Goal: Use online tool/utility: Utilize a website feature to perform a specific function

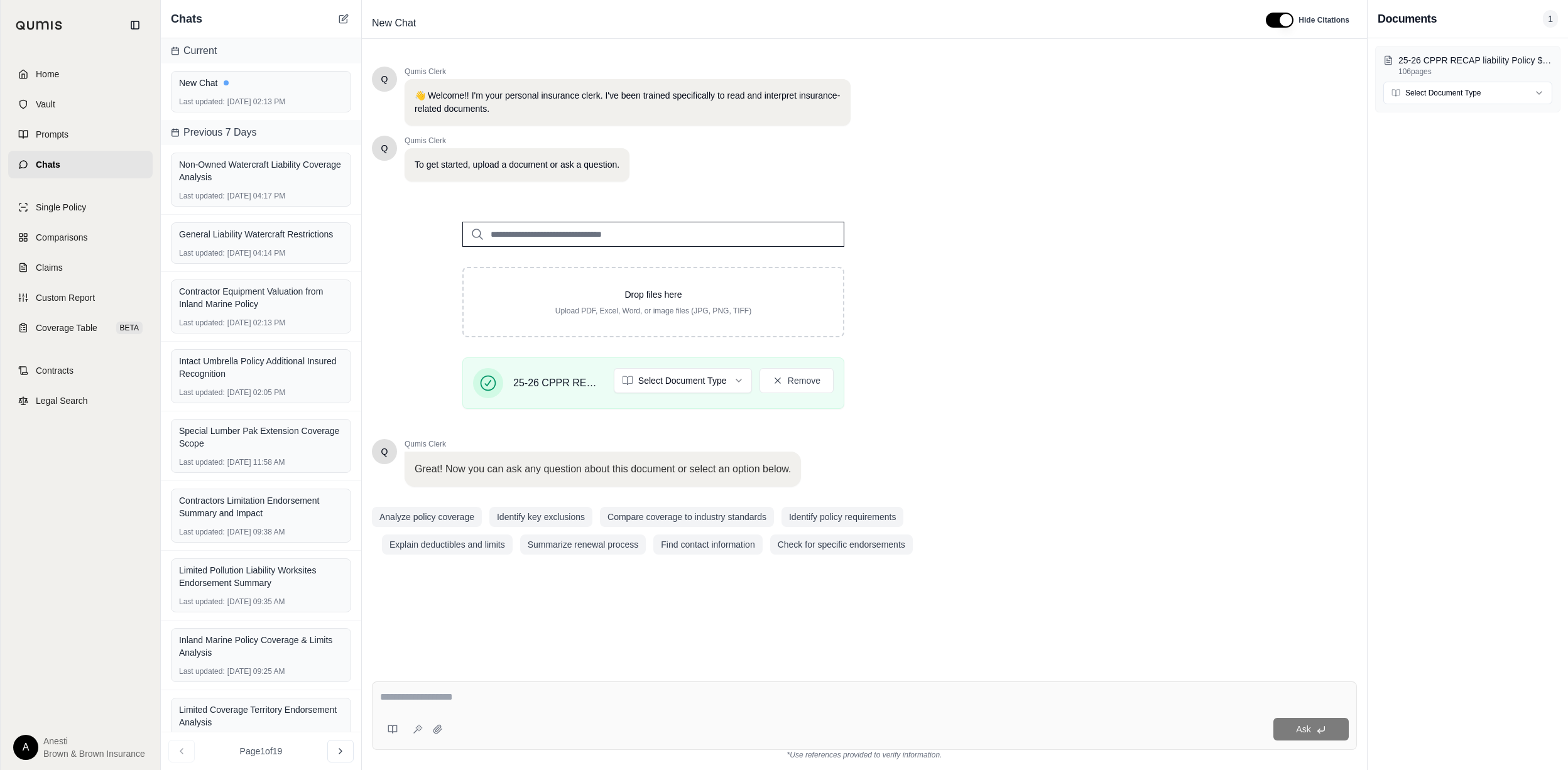
click at [436, 704] on textarea at bounding box center [864, 697] width 968 height 15
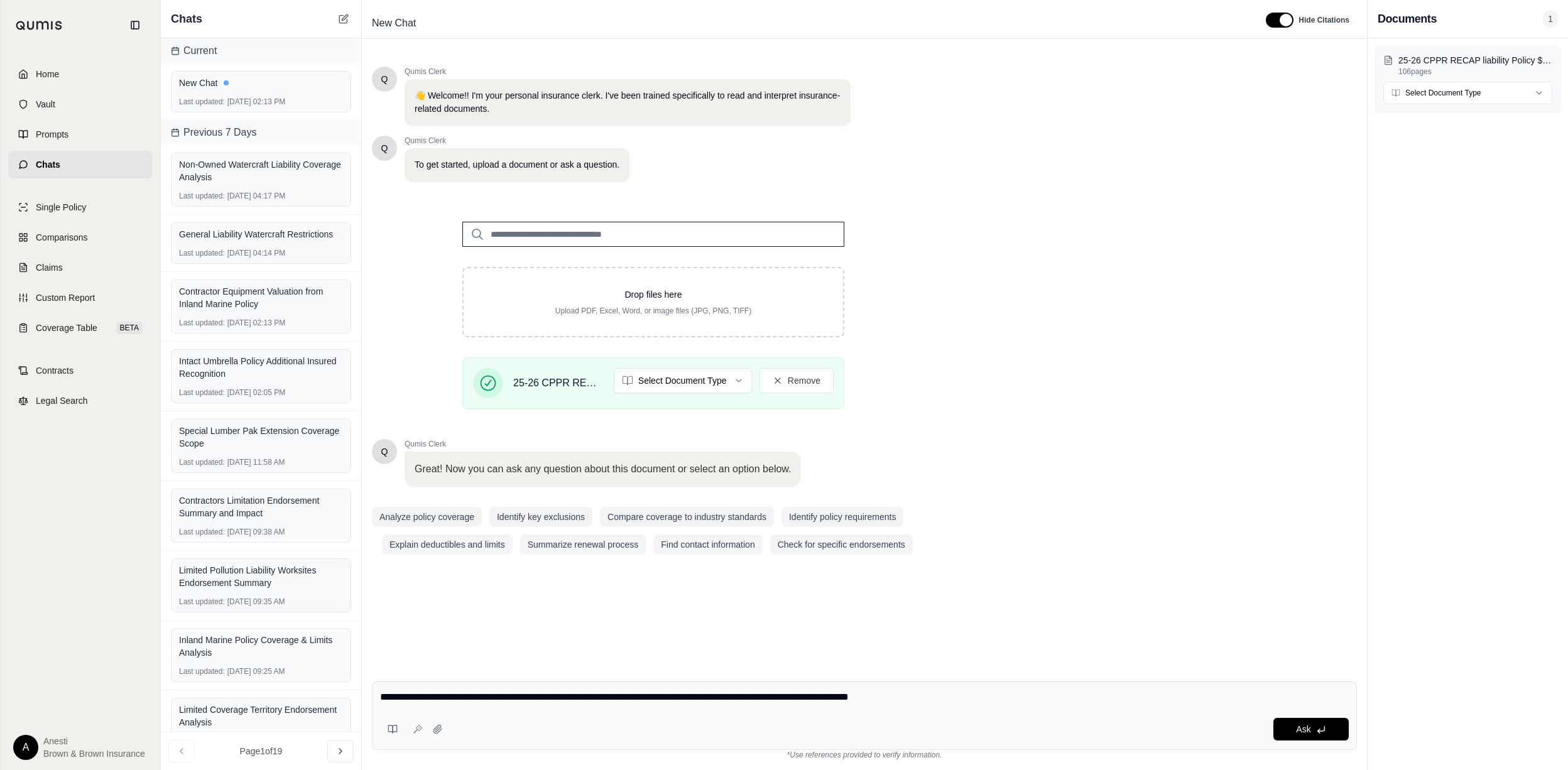
type textarea "**********"
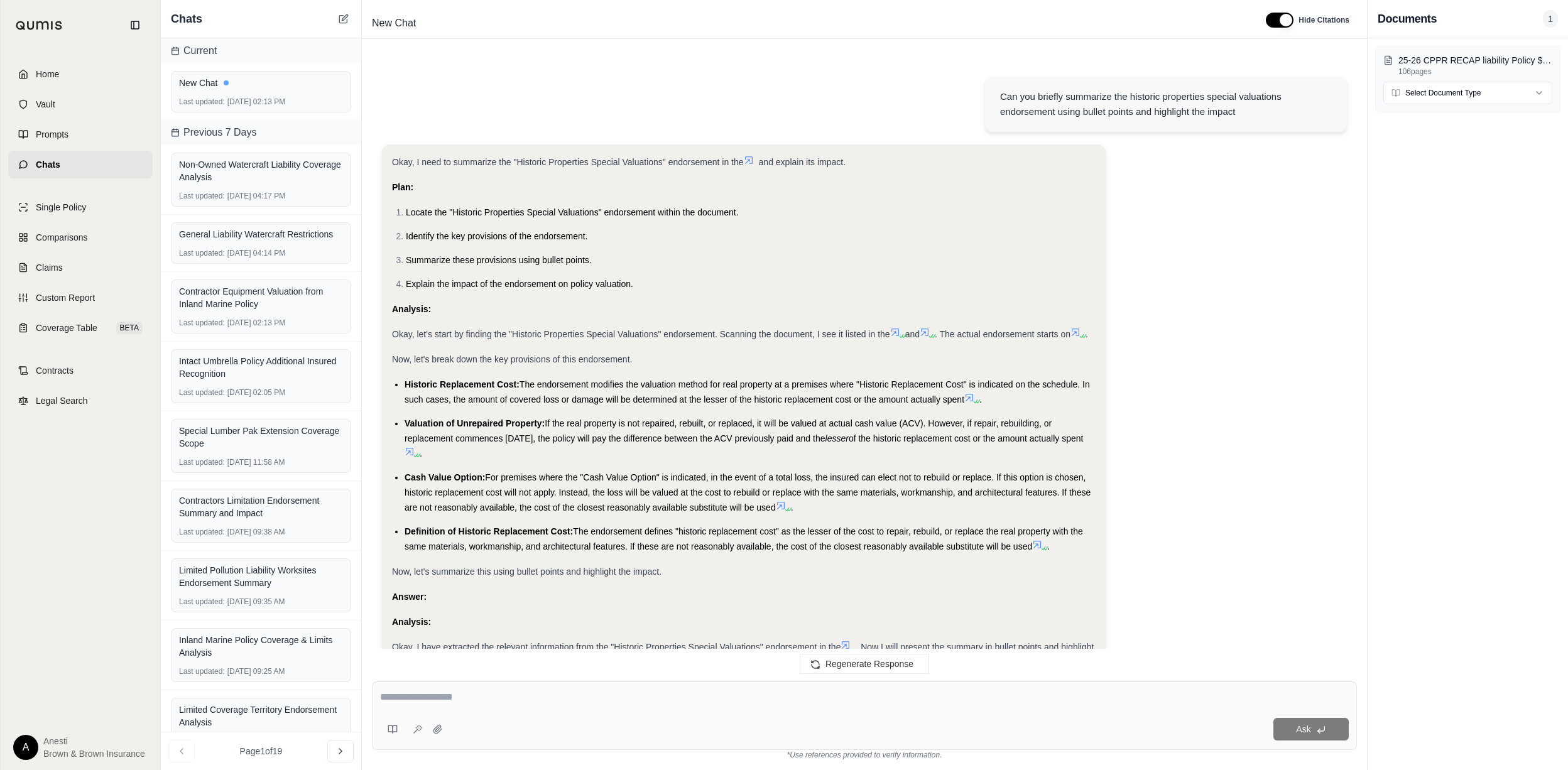
scroll to position [373, 0]
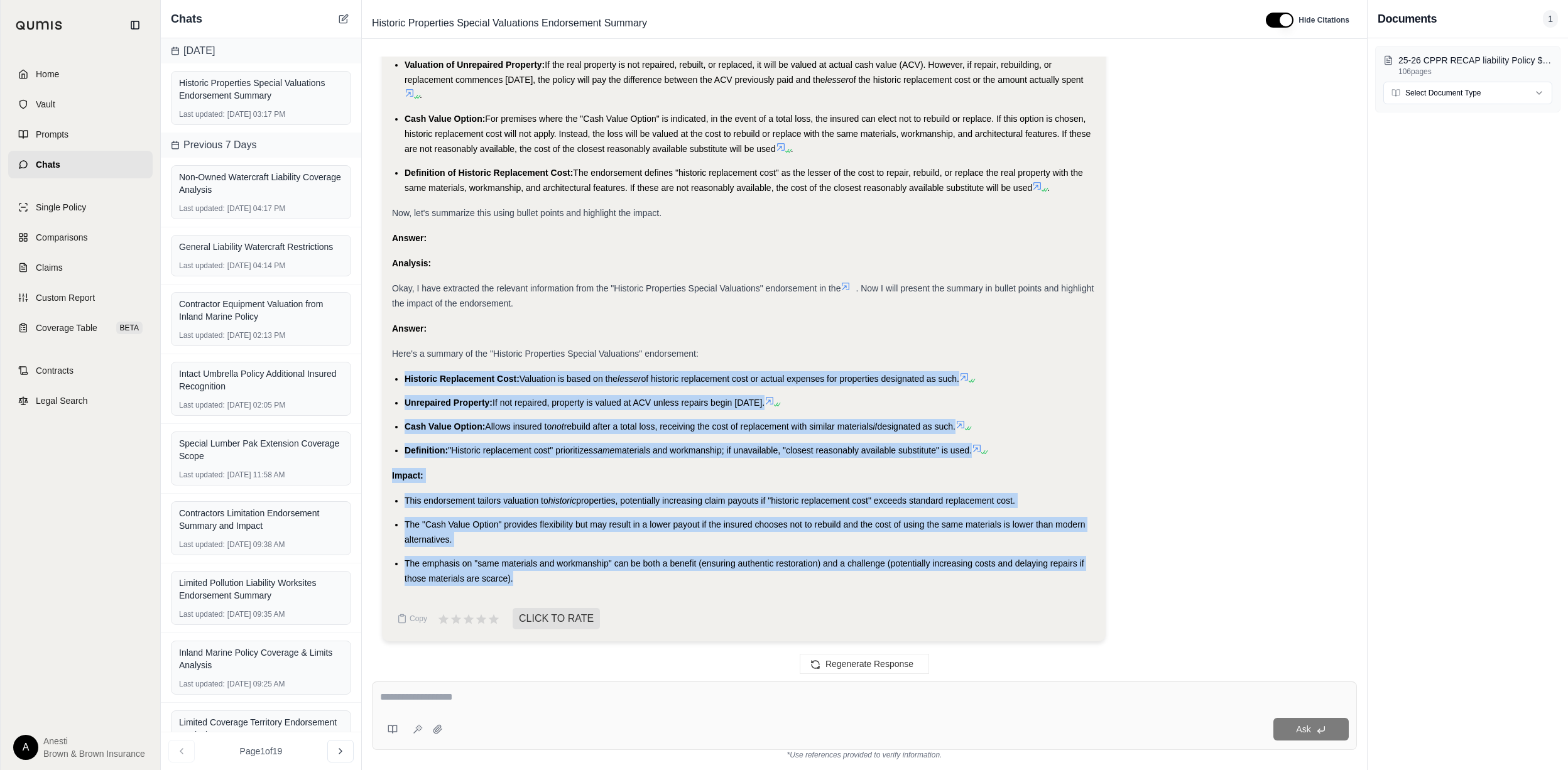
drag, startPoint x: 405, startPoint y: 377, endPoint x: 545, endPoint y: 575, distance: 242.5
click at [545, 575] on div "Okay, I need to summarize the "Historic Properties Special Valuations" endorsem…" at bounding box center [744, 191] width 704 height 790
copy div "Historic Replacement Cost: Valuation is based on the lesser of historic replace…"
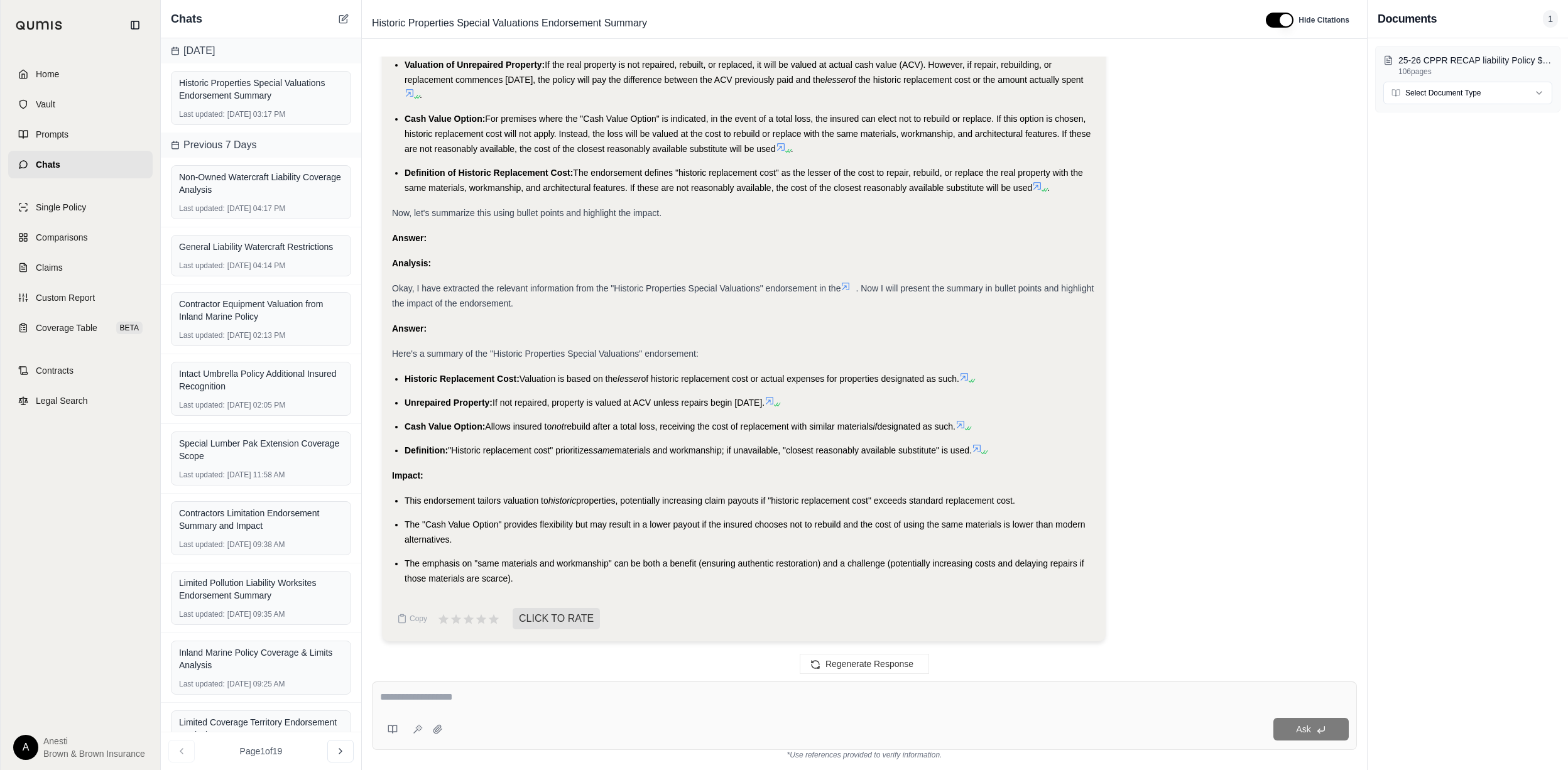
click at [538, 707] on div at bounding box center [864, 699] width 968 height 20
click at [465, 709] on div "Ask" at bounding box center [864, 715] width 985 height 68
type textarea "**********"
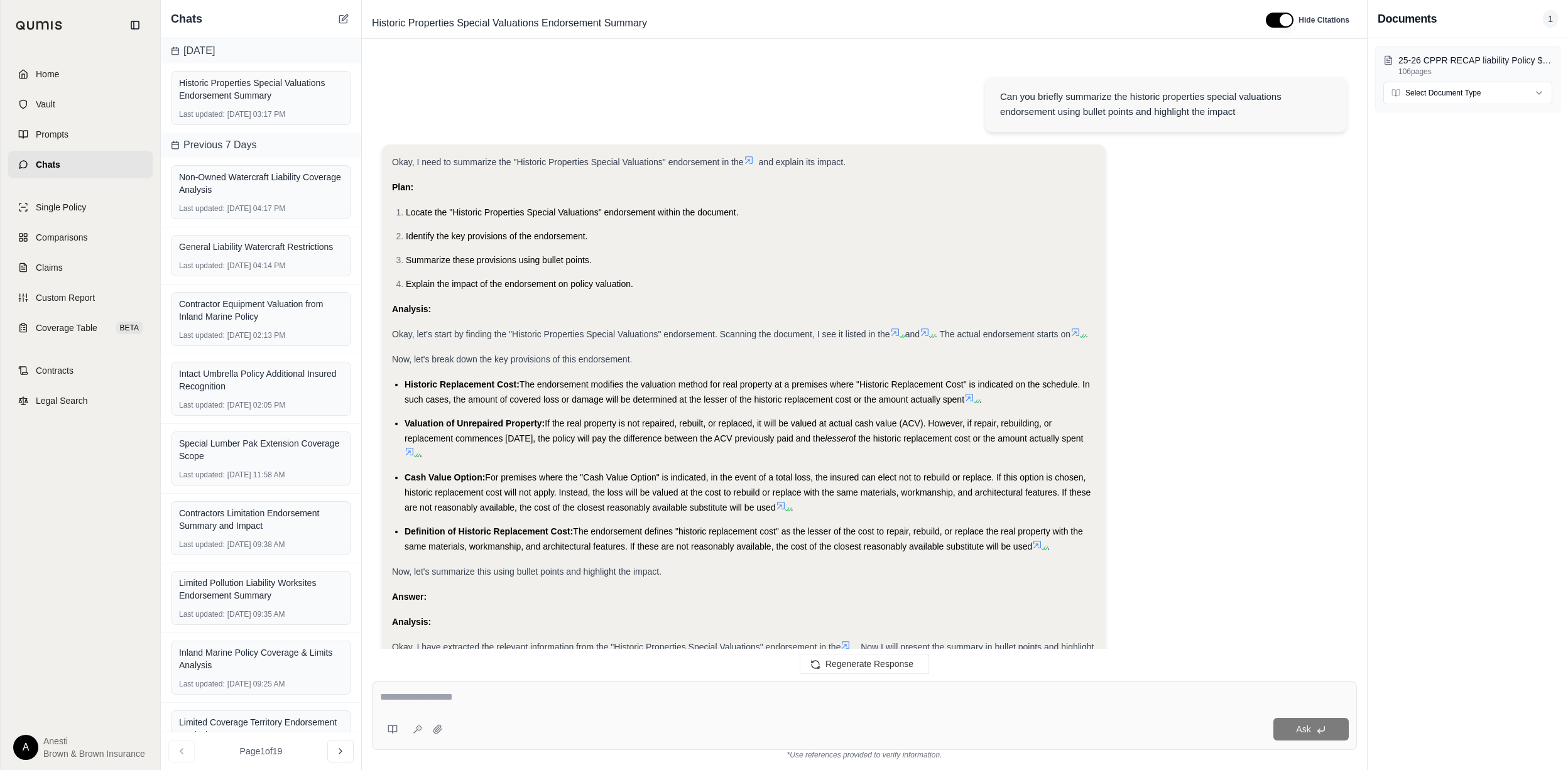
scroll to position [1306, 0]
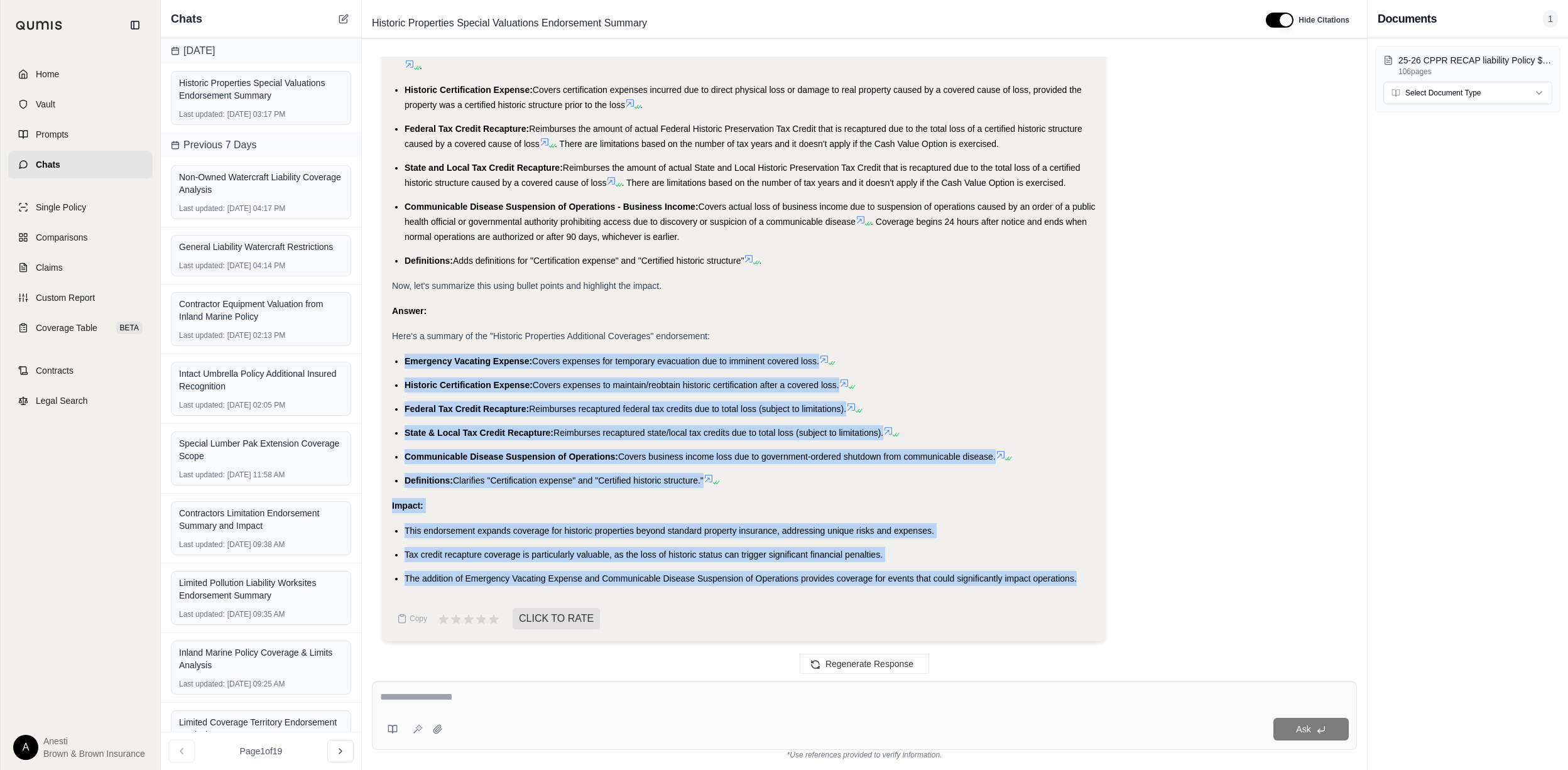
drag, startPoint x: 404, startPoint y: 360, endPoint x: 1079, endPoint y: 581, distance: 710.3
click at [1079, 581] on div "Okay, I need to summarize the "Historic Properties Additional Coverages" endors…" at bounding box center [744, 195] width 704 height 779
copy div "Emergency Vacating Expense: Covers expenses for temporary evacuation due to imm…"
click at [50, 71] on span "Home" at bounding box center [47, 74] width 24 height 12
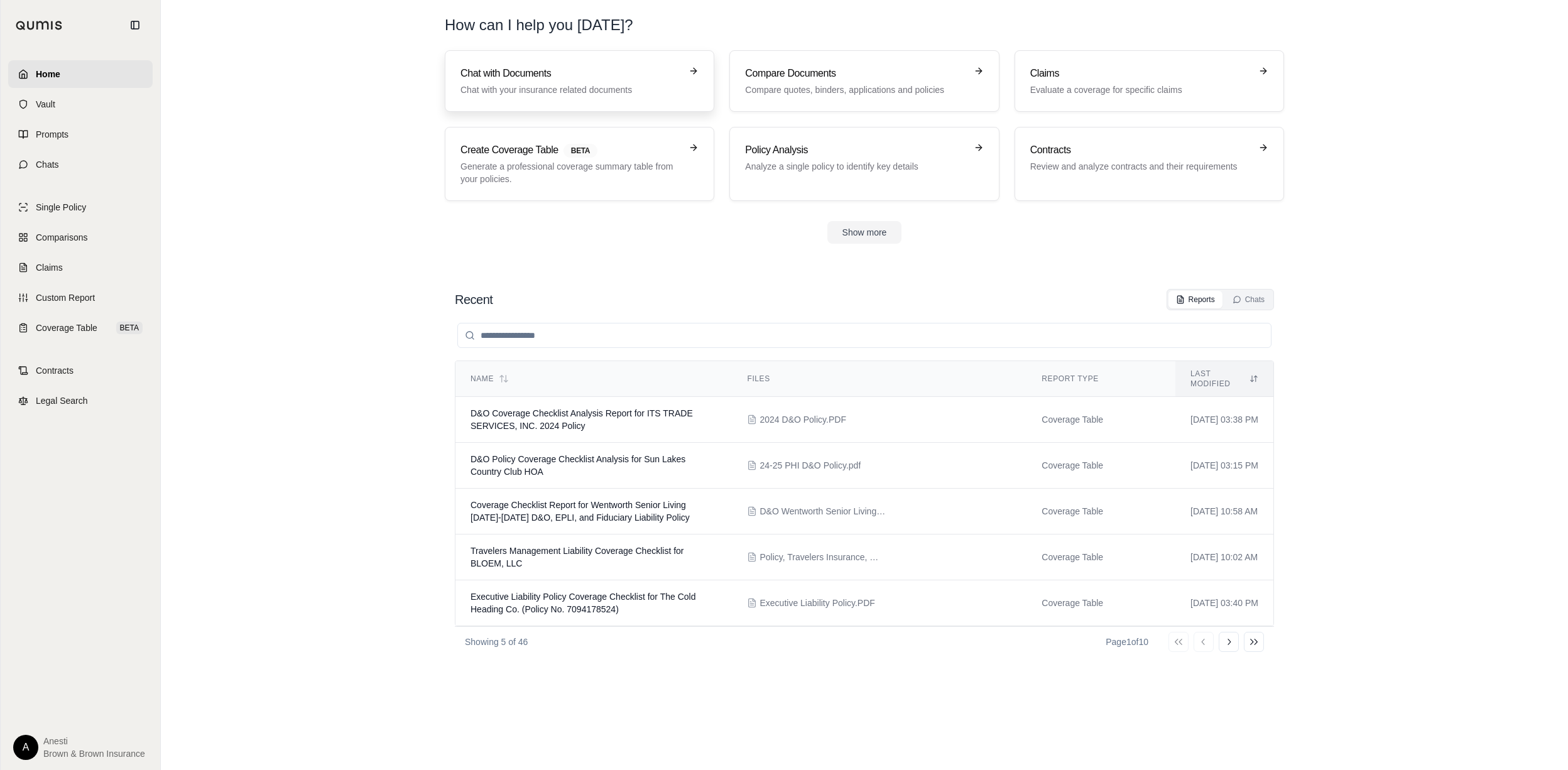
click at [564, 83] on div "Chat with Documents Chat with your insurance related documents" at bounding box center [570, 81] width 221 height 30
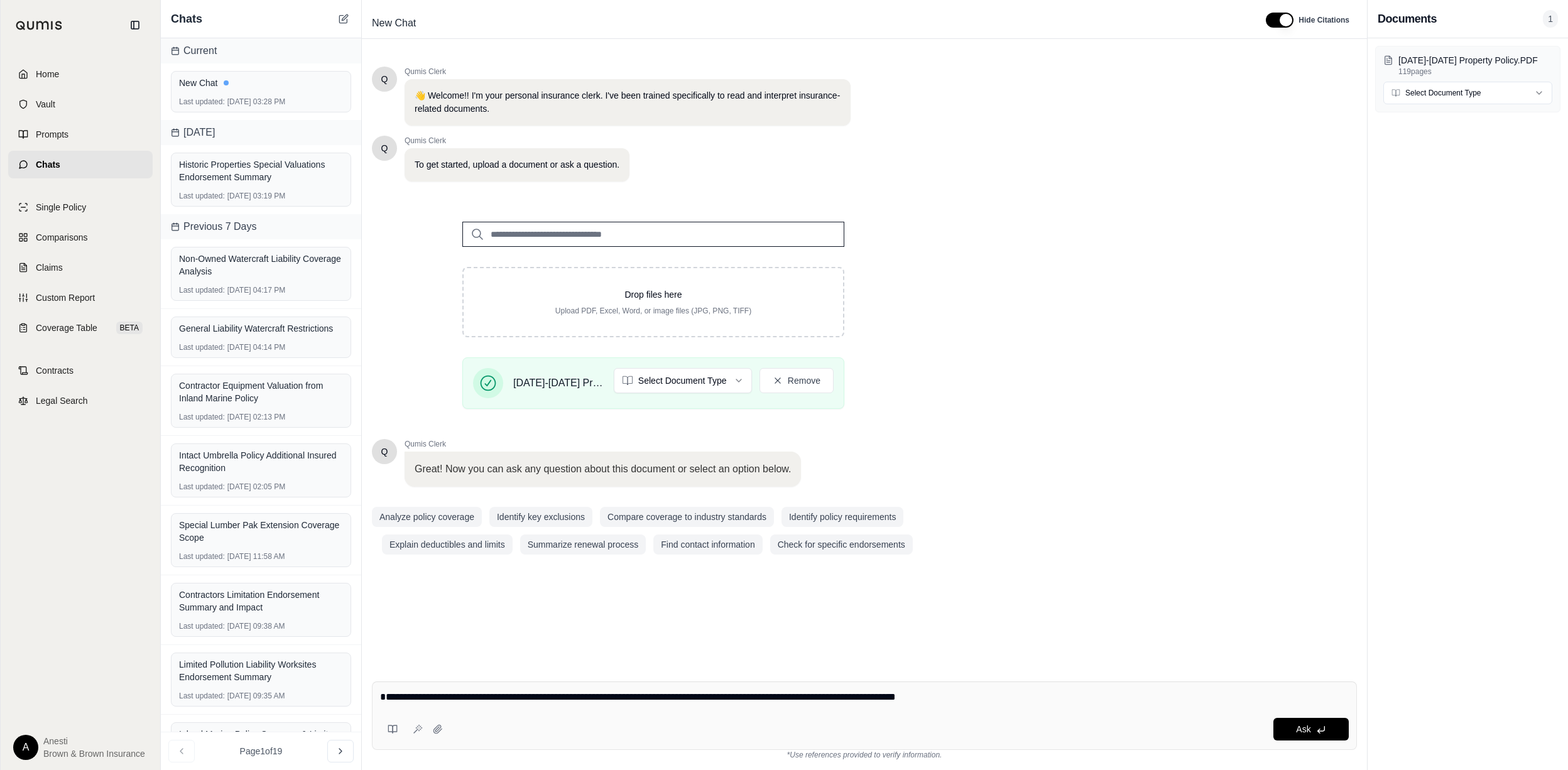
type textarea "**********"
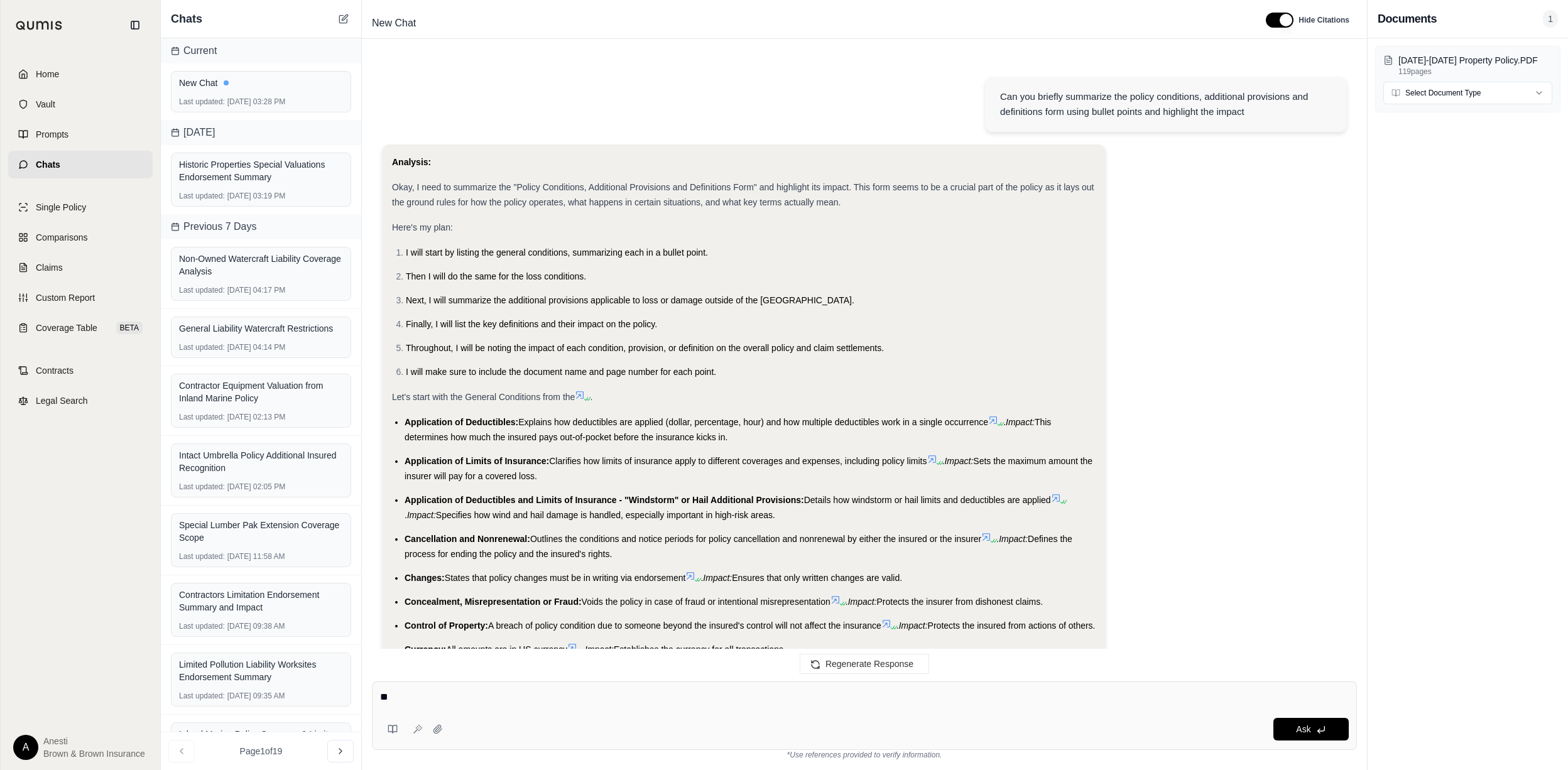
scroll to position [2573, 0]
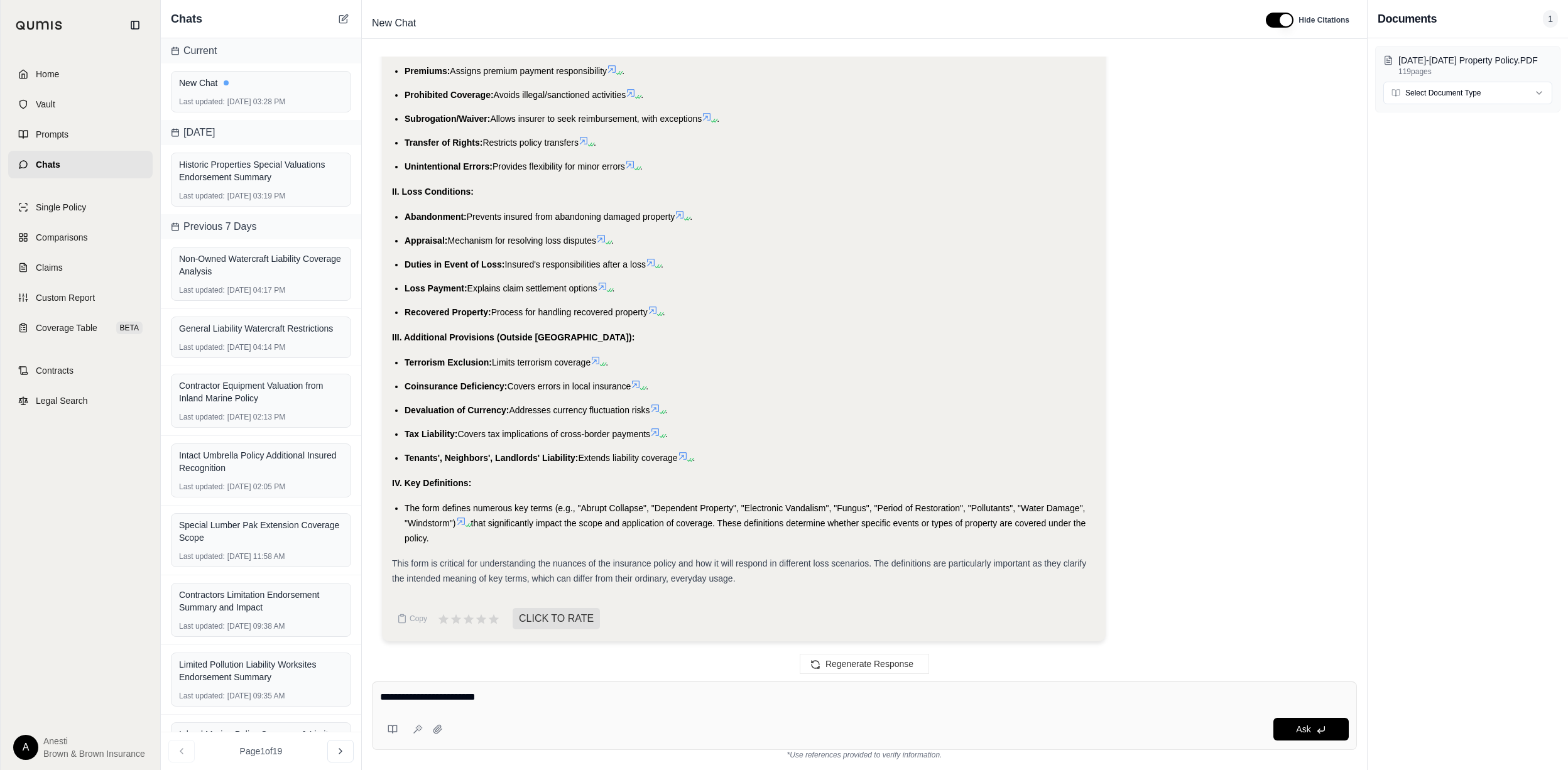
type textarea "**********"
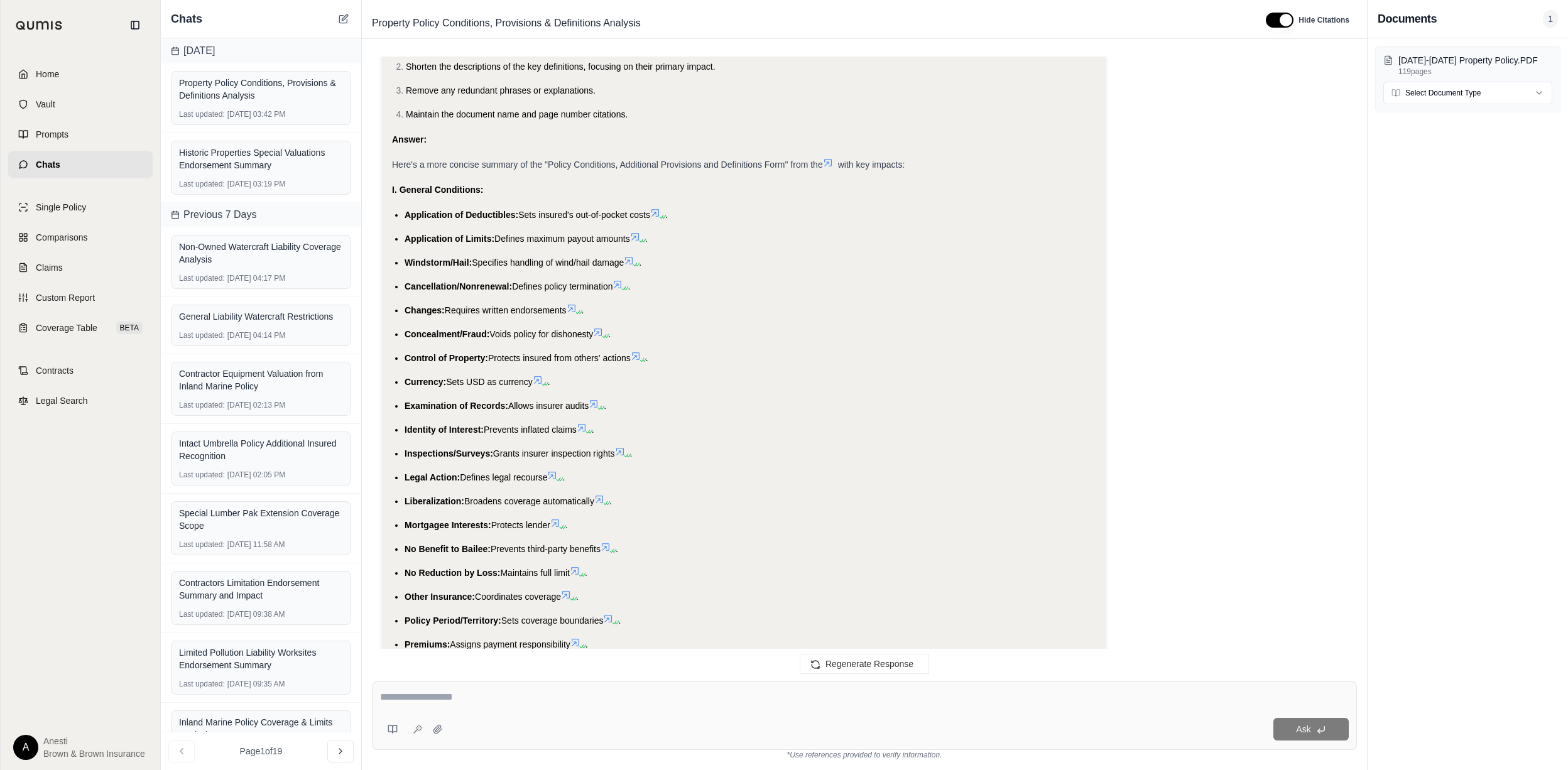
scroll to position [3378, 0]
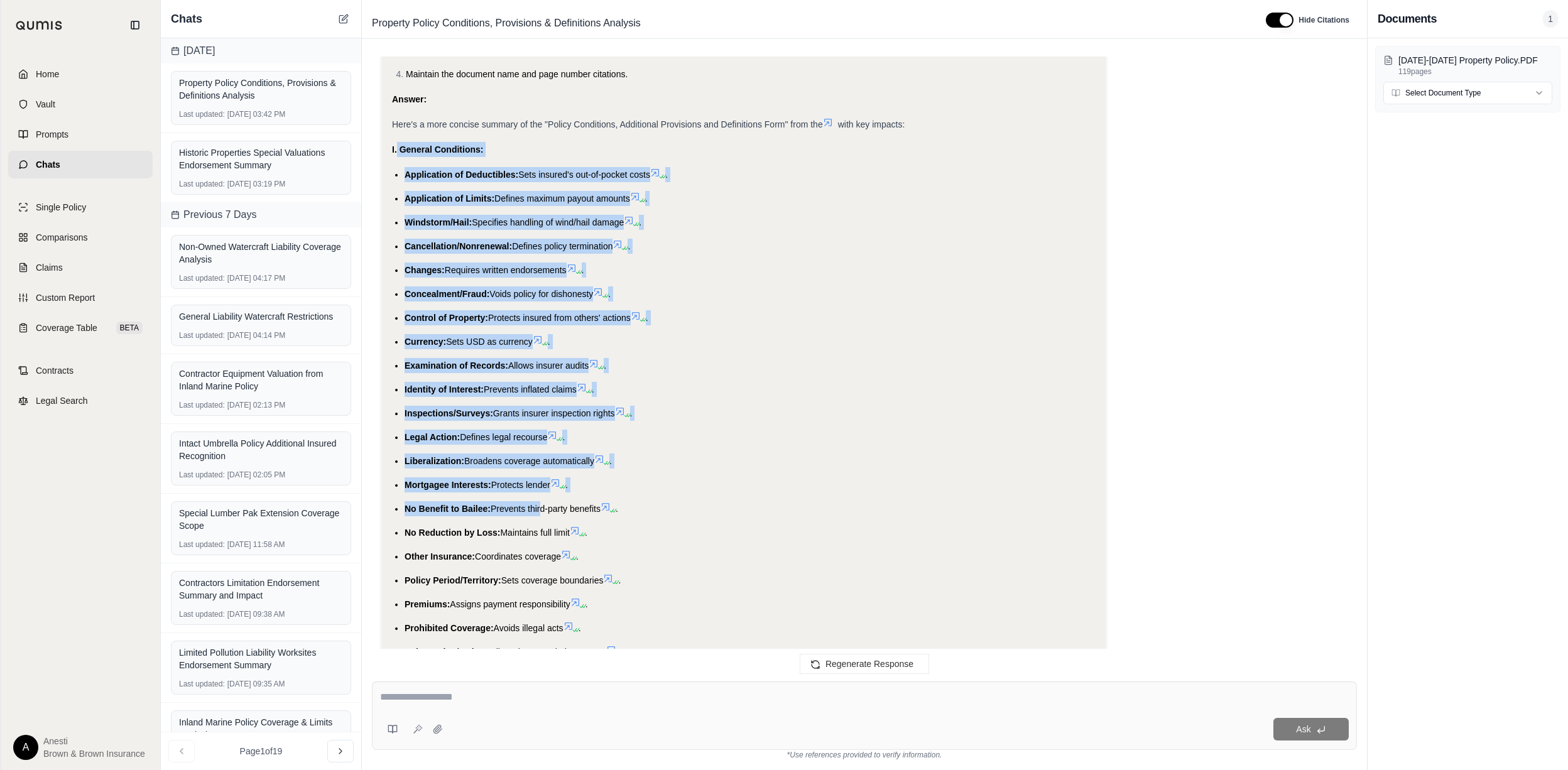
drag, startPoint x: 398, startPoint y: 163, endPoint x: 538, endPoint y: 513, distance: 377.0
click at [538, 513] on div "Analysis: Okay, I need to make the previous summary more brief. This means cutt…" at bounding box center [744, 489] width 704 height 1169
click at [400, 157] on div "I. General Conditions:" at bounding box center [744, 150] width 704 height 15
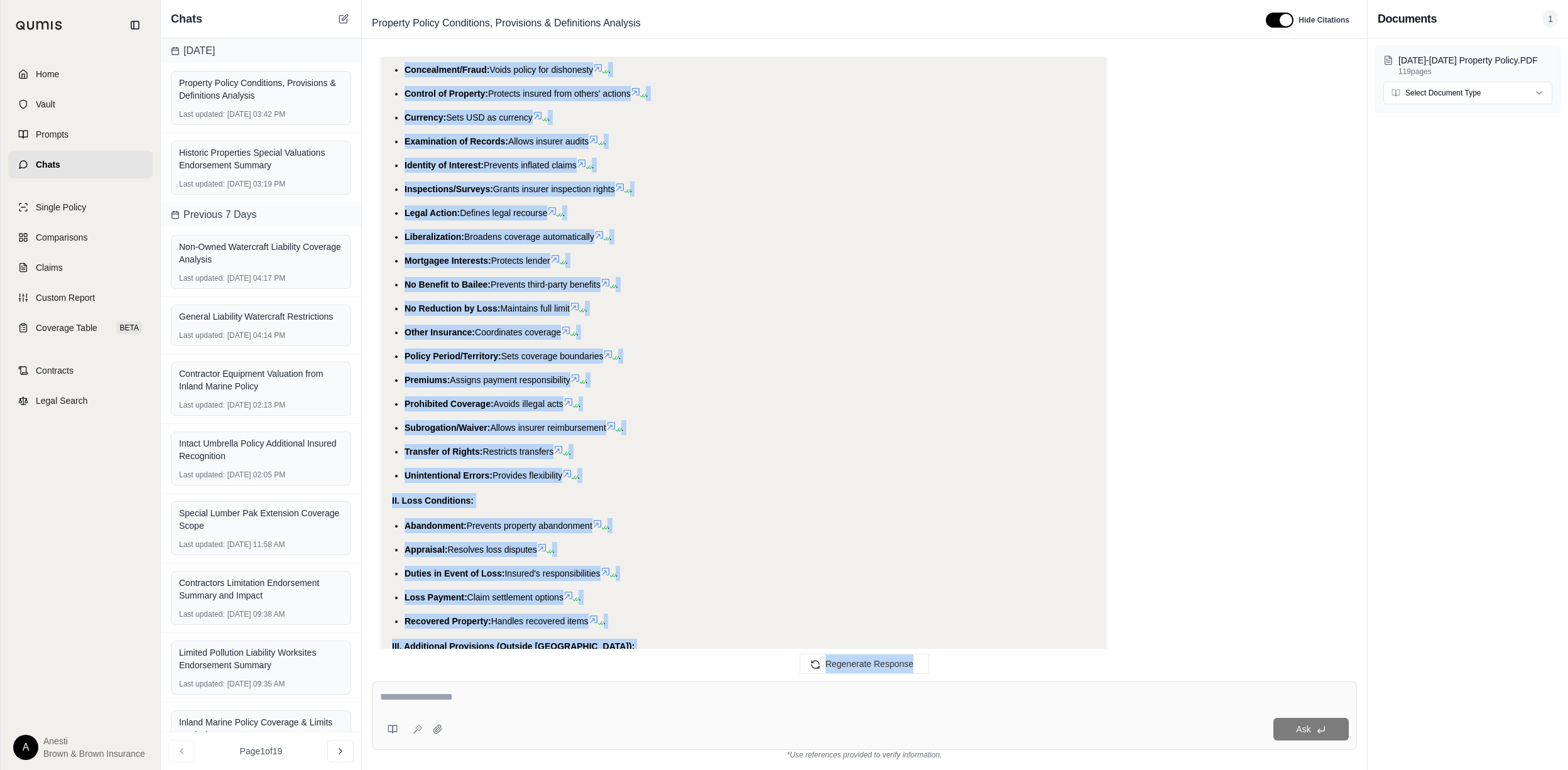
scroll to position [3880, 0]
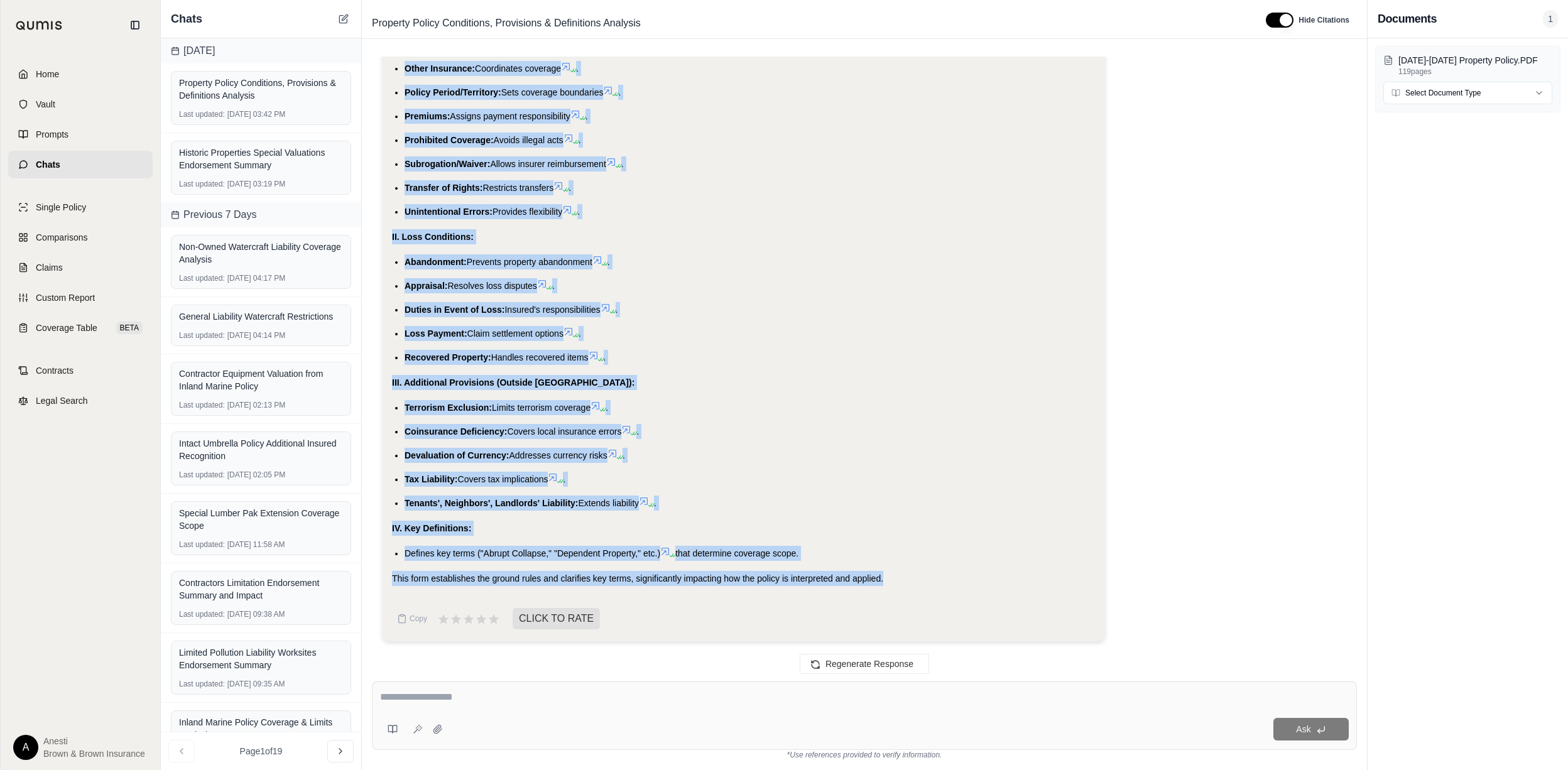
drag, startPoint x: 392, startPoint y: 161, endPoint x: 909, endPoint y: 578, distance: 664.2
click at [909, 578] on div "Analysis: Okay, I need to make the previous summary more brief. This means cutt…" at bounding box center [744, 1] width 704 height 1169
copy div "I. General Conditions: Application of Deductibles: Sets insured's out-of-pocket…"
click at [74, 76] on link "Home" at bounding box center [81, 74] width 144 height 27
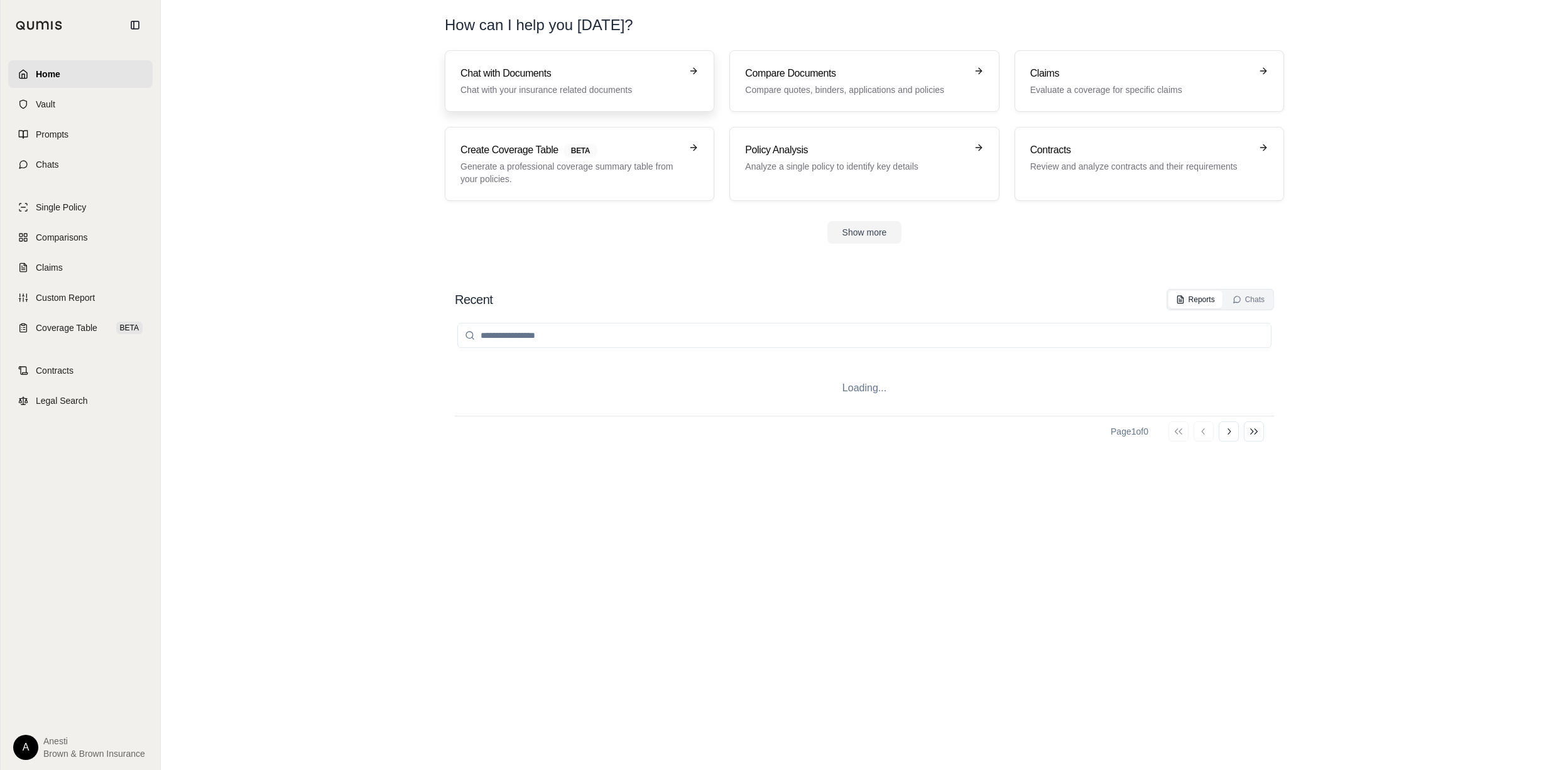
click at [562, 91] on p "Chat with your insurance related documents" at bounding box center [570, 89] width 221 height 12
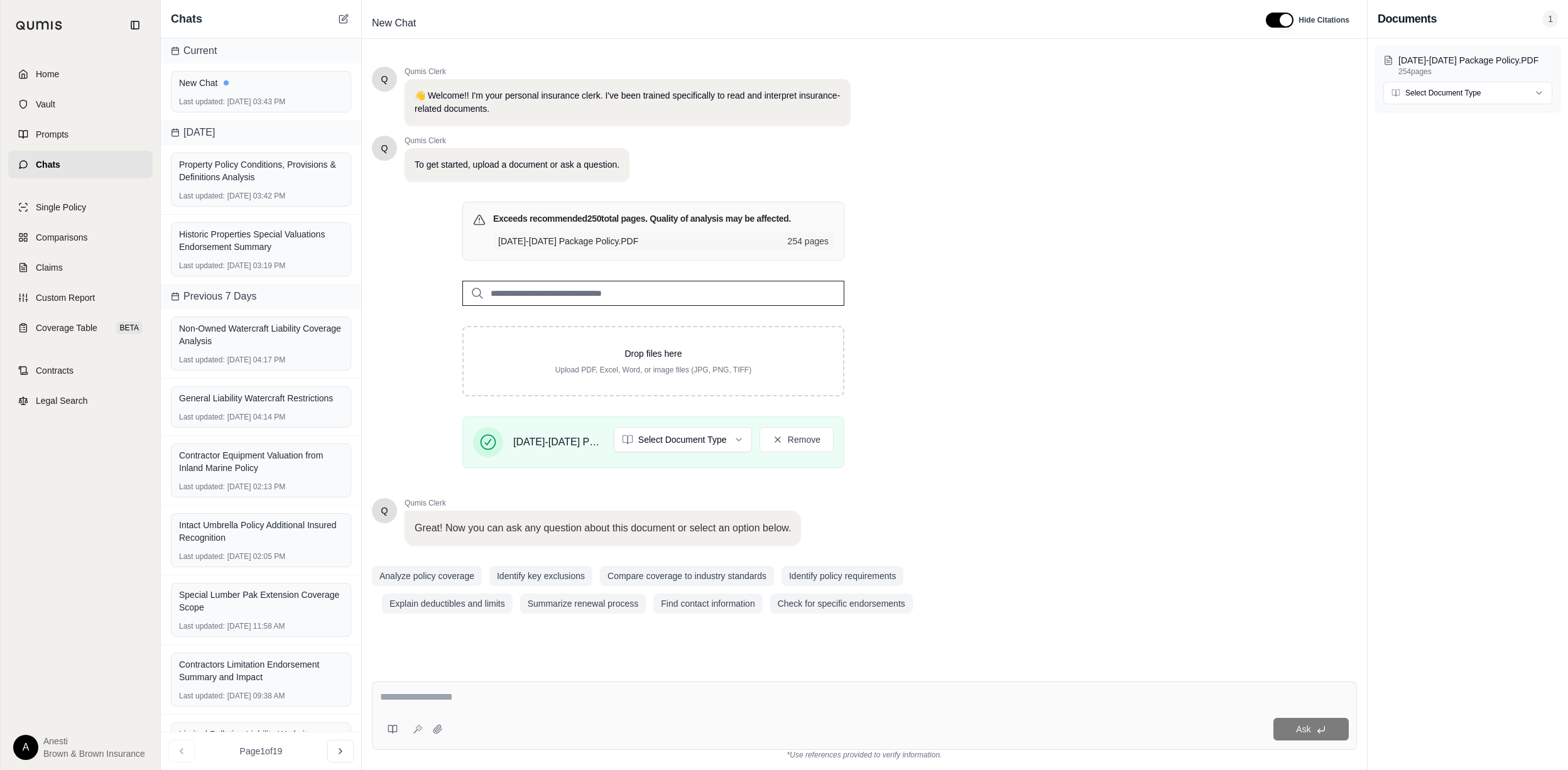
click at [413, 710] on div "Ask" at bounding box center [864, 715] width 985 height 68
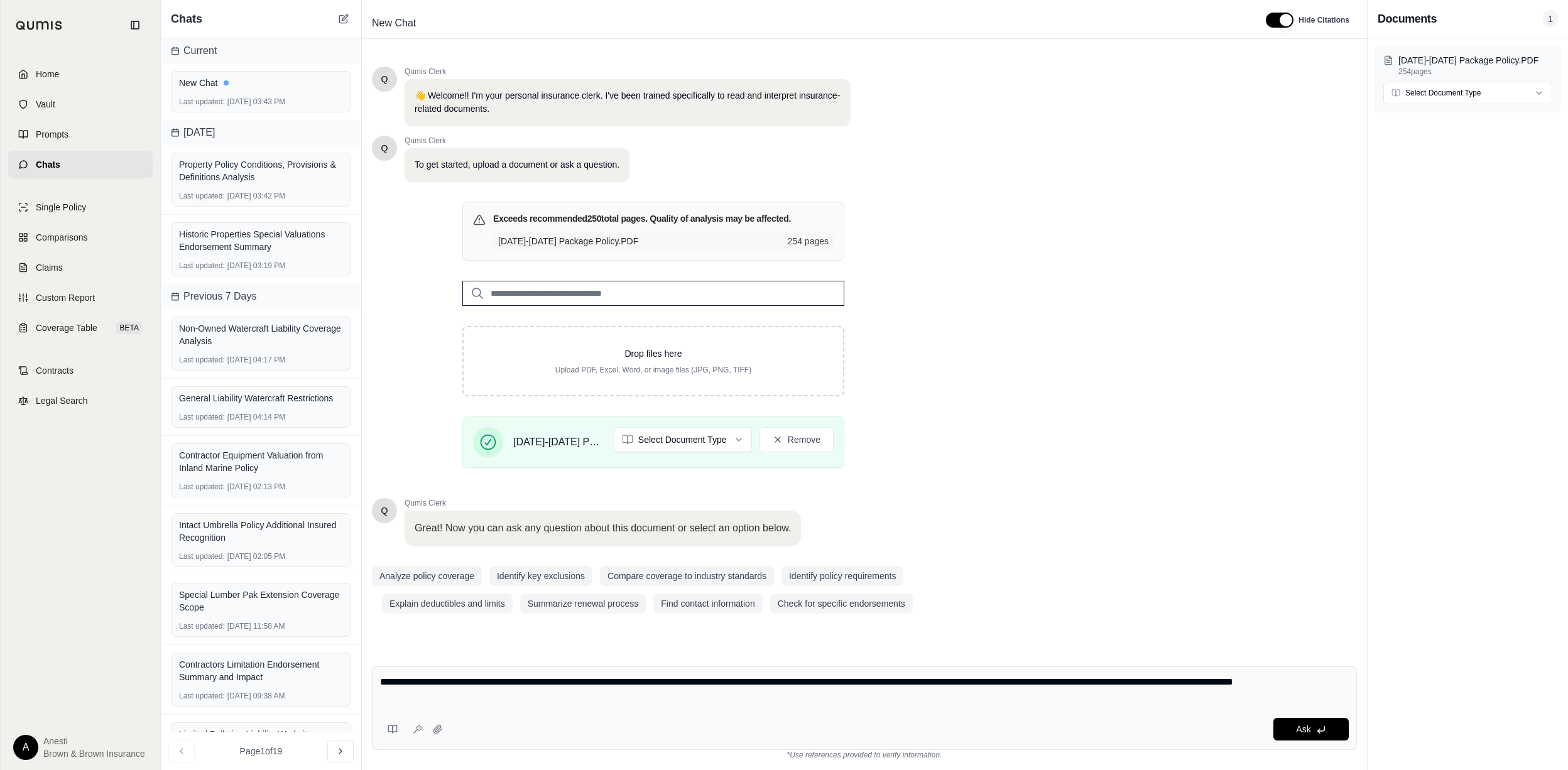
type textarea "**********"
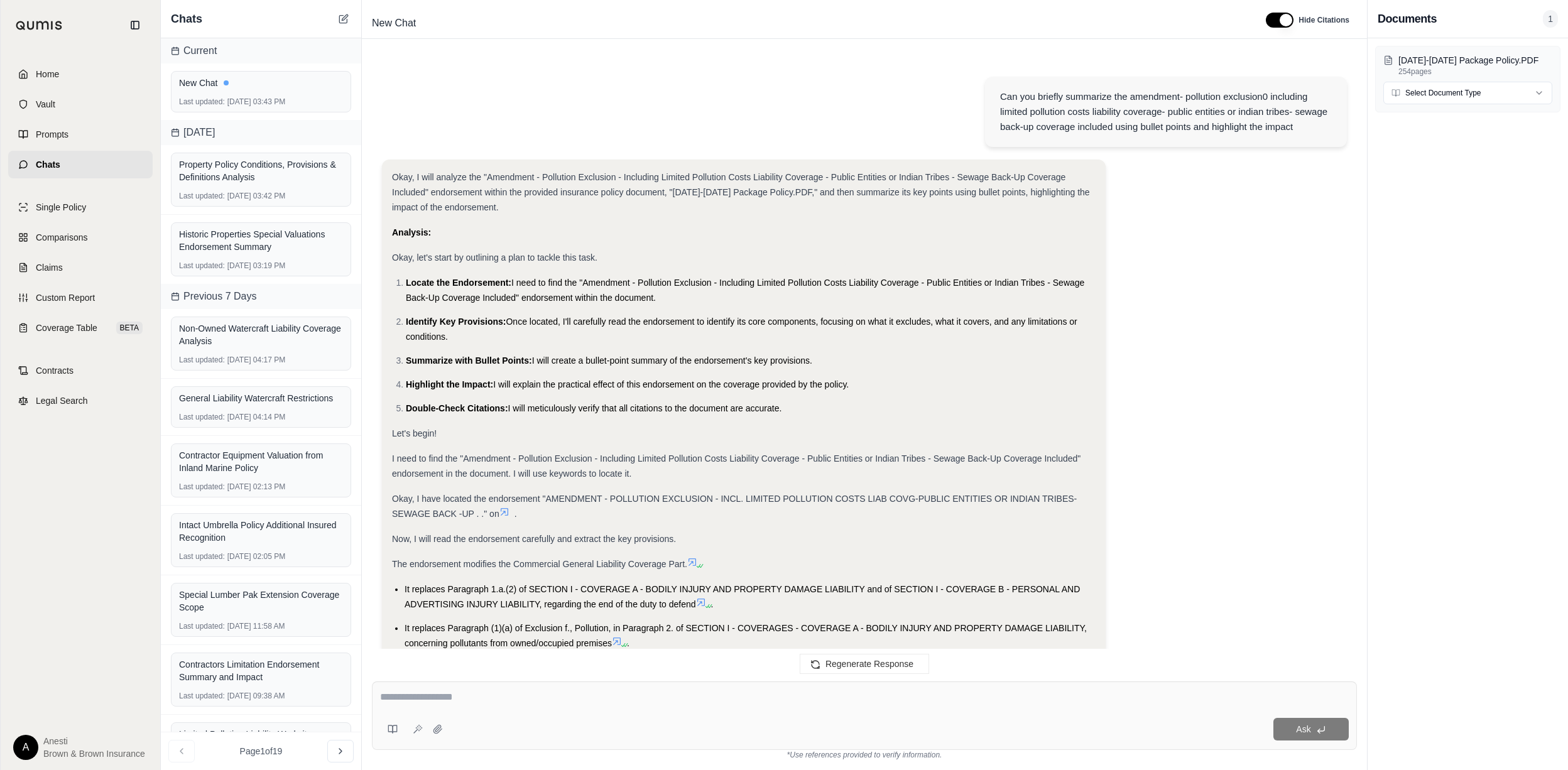
scroll to position [891, 0]
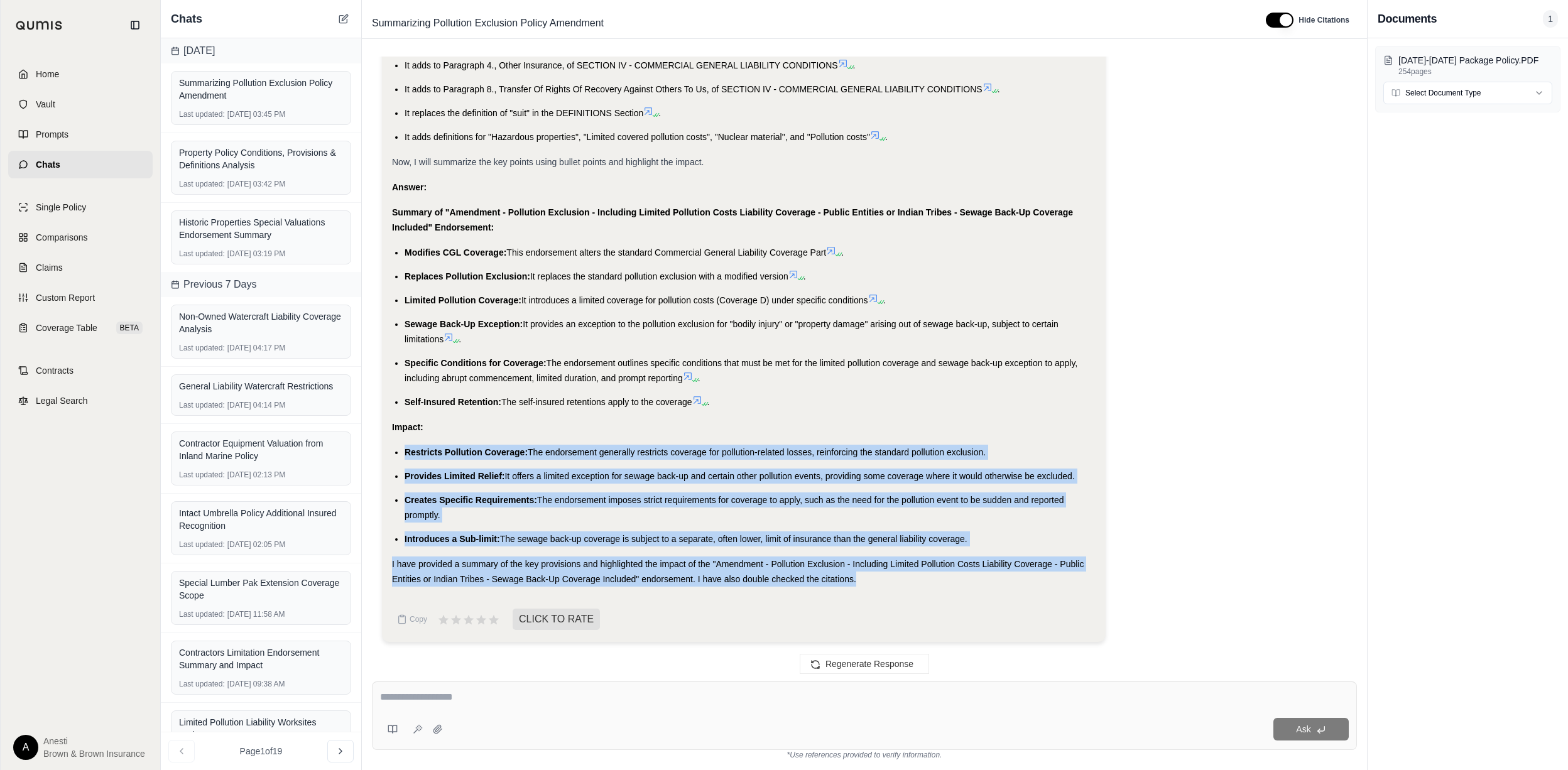
drag, startPoint x: 404, startPoint y: 450, endPoint x: 860, endPoint y: 578, distance: 473.6
copy div "Restricts Pollution Coverage: The endorsement generally restricts coverage for …"
click at [564, 465] on ul "Restricts Pollution Coverage: The endorsement generally restricts coverage for …" at bounding box center [744, 494] width 704 height 101
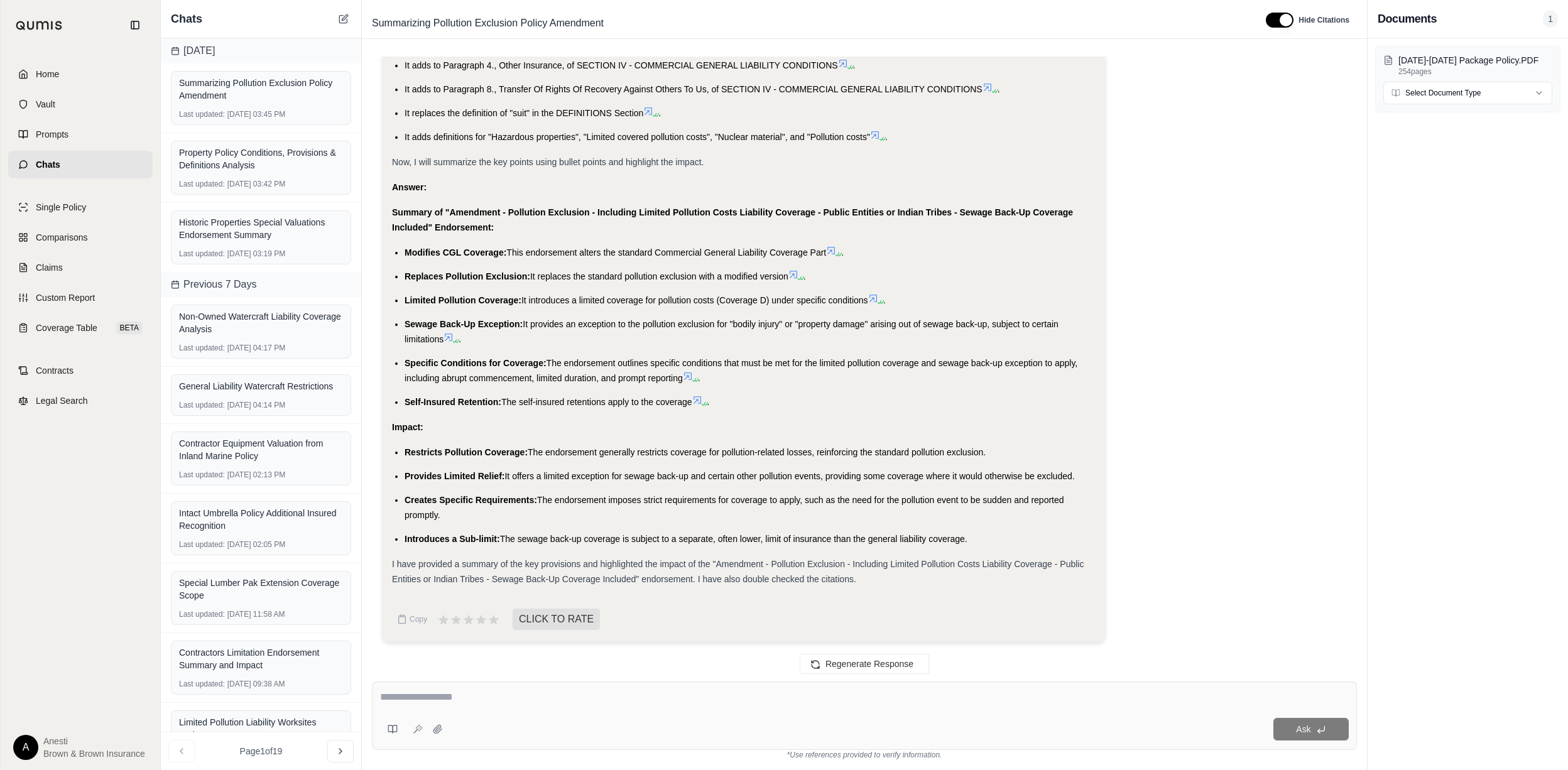
drag, startPoint x: 402, startPoint y: 249, endPoint x: 980, endPoint y: 541, distance: 647.6
copy div "Modifies CGL Coverage: This endorsement alters the standard Commercial General …"
click at [525, 696] on textarea at bounding box center [864, 697] width 968 height 15
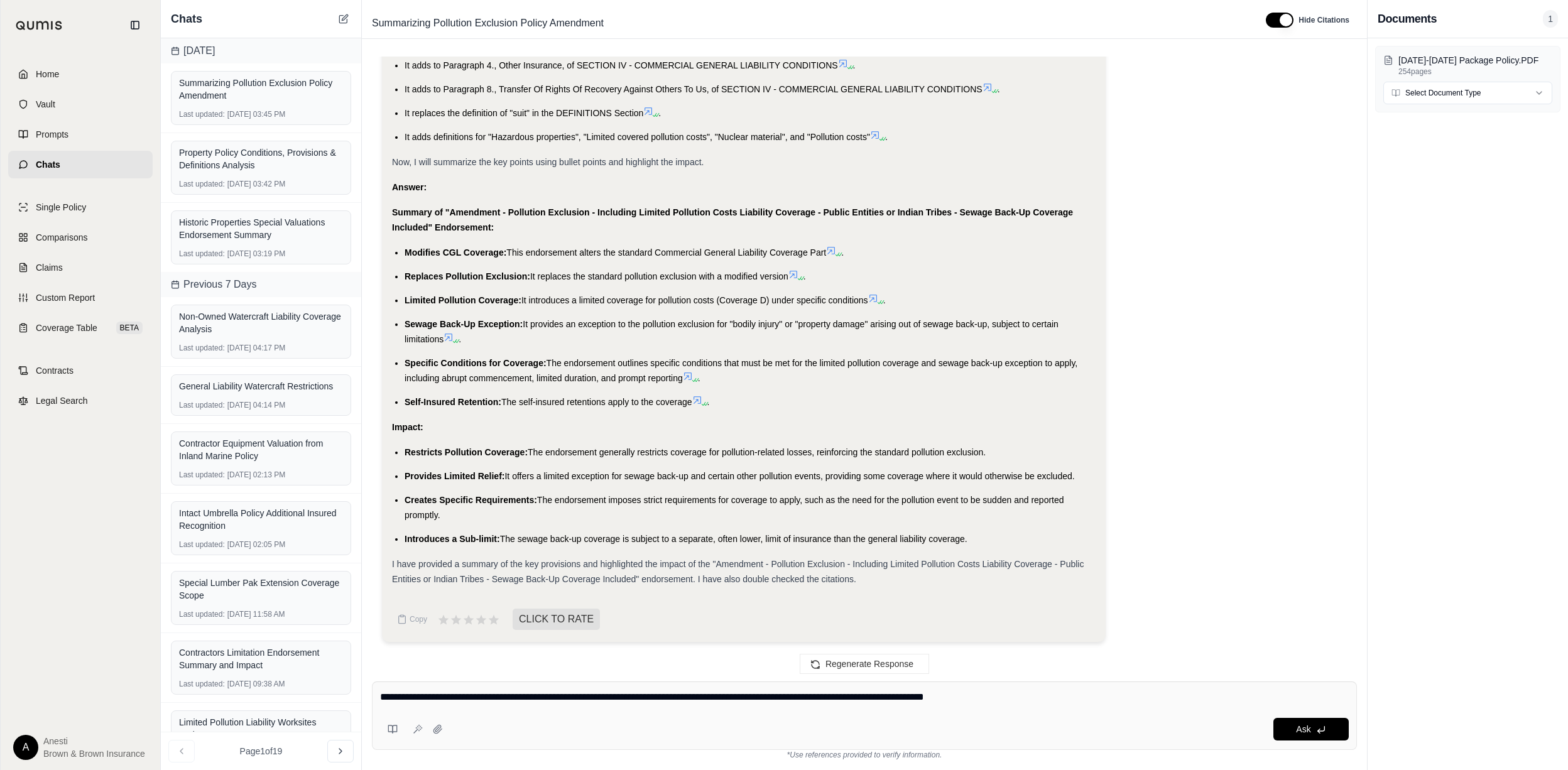
type textarea "**********"
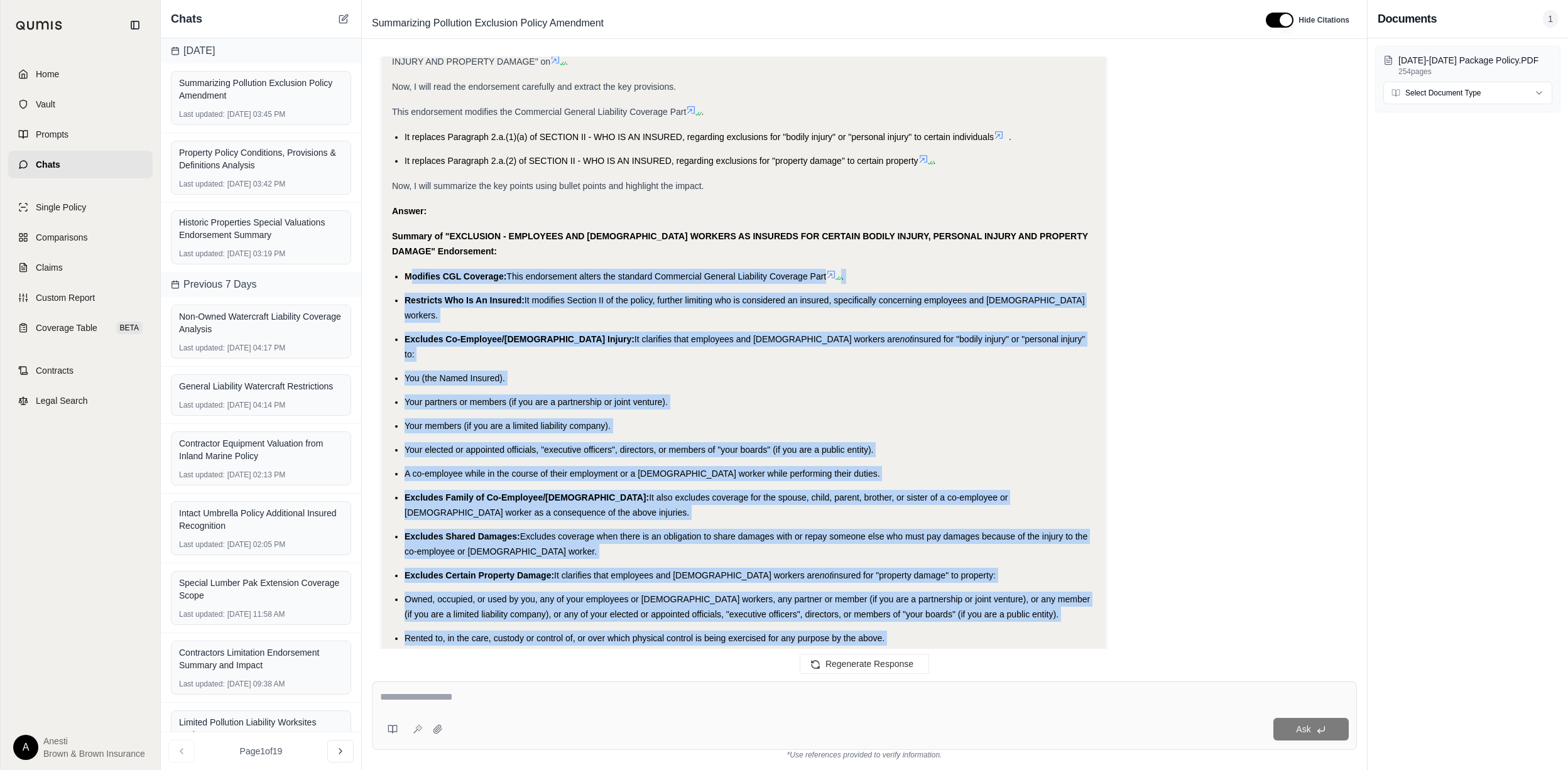
scroll to position [2081, 0]
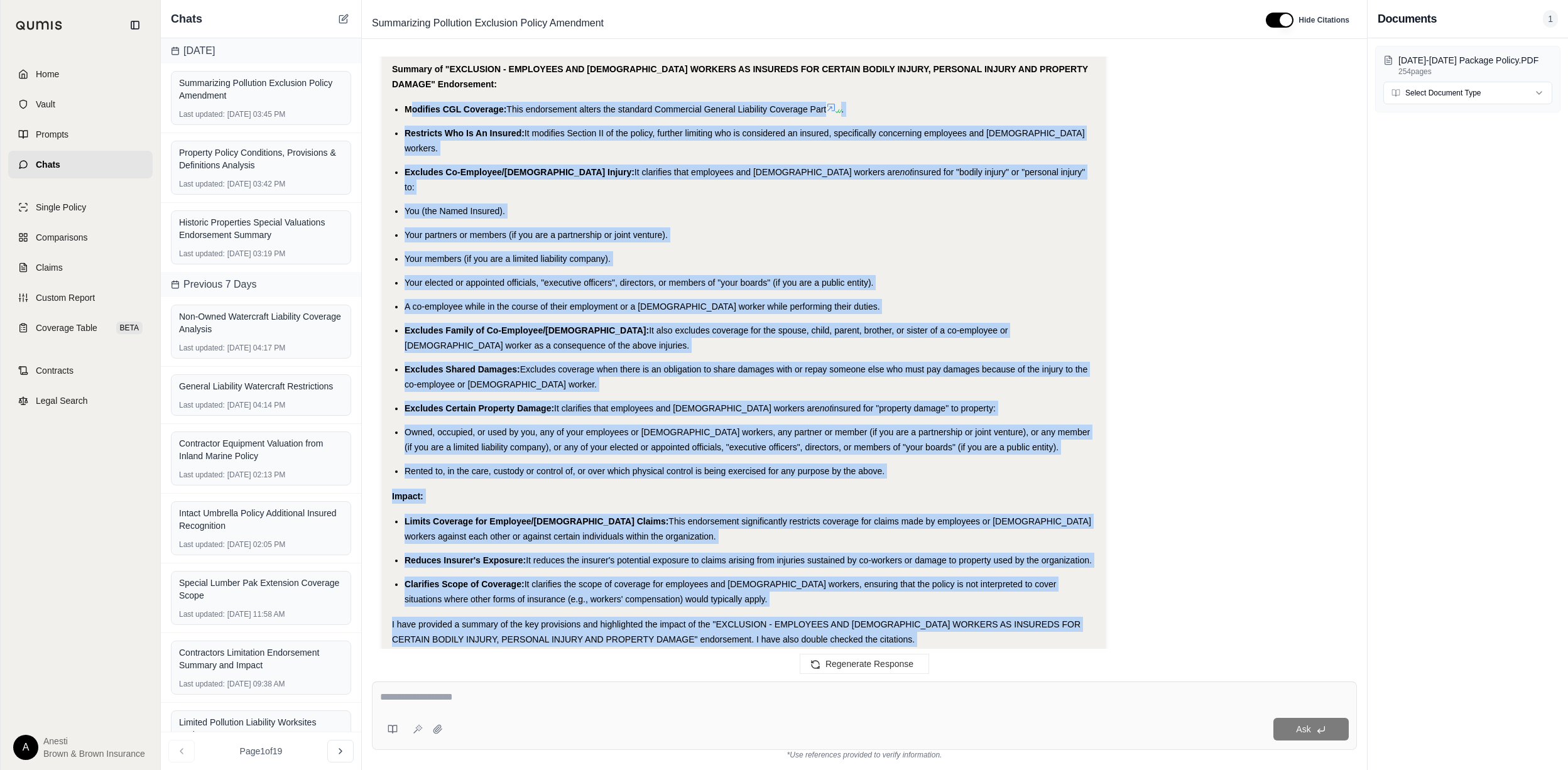
drag, startPoint x: 408, startPoint y: 246, endPoint x: 718, endPoint y: 672, distance: 526.9
click at [718, 672] on div "Can you briefly summarize the amendment- pollution exclusion0 including limited…" at bounding box center [864, 359] width 1005 height 625
click at [500, 365] on span "Excludes coverage when there is an obligation to share damages with or repay so…" at bounding box center [746, 377] width 683 height 26
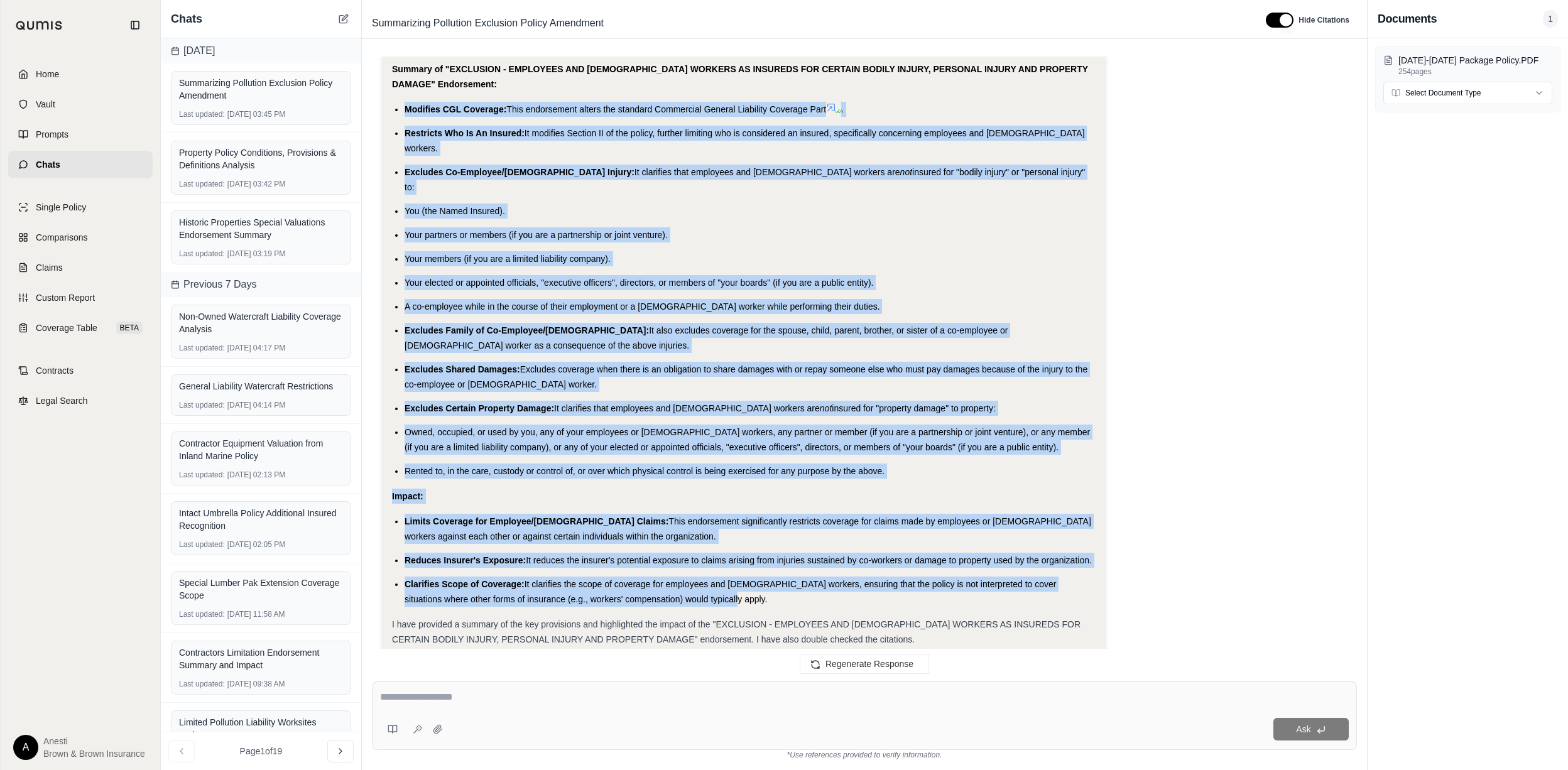
drag, startPoint x: 404, startPoint y: 415, endPoint x: 716, endPoint y: 532, distance: 333.2
click at [716, 532] on div "Okay, I will analyze the "Exclusion - Employees and [DEMOGRAPHIC_DATA] Workers …" at bounding box center [744, 106] width 704 height 1082
copy div "Modifies CGL Coverage: This endorsement alters the standard Commercial General …"
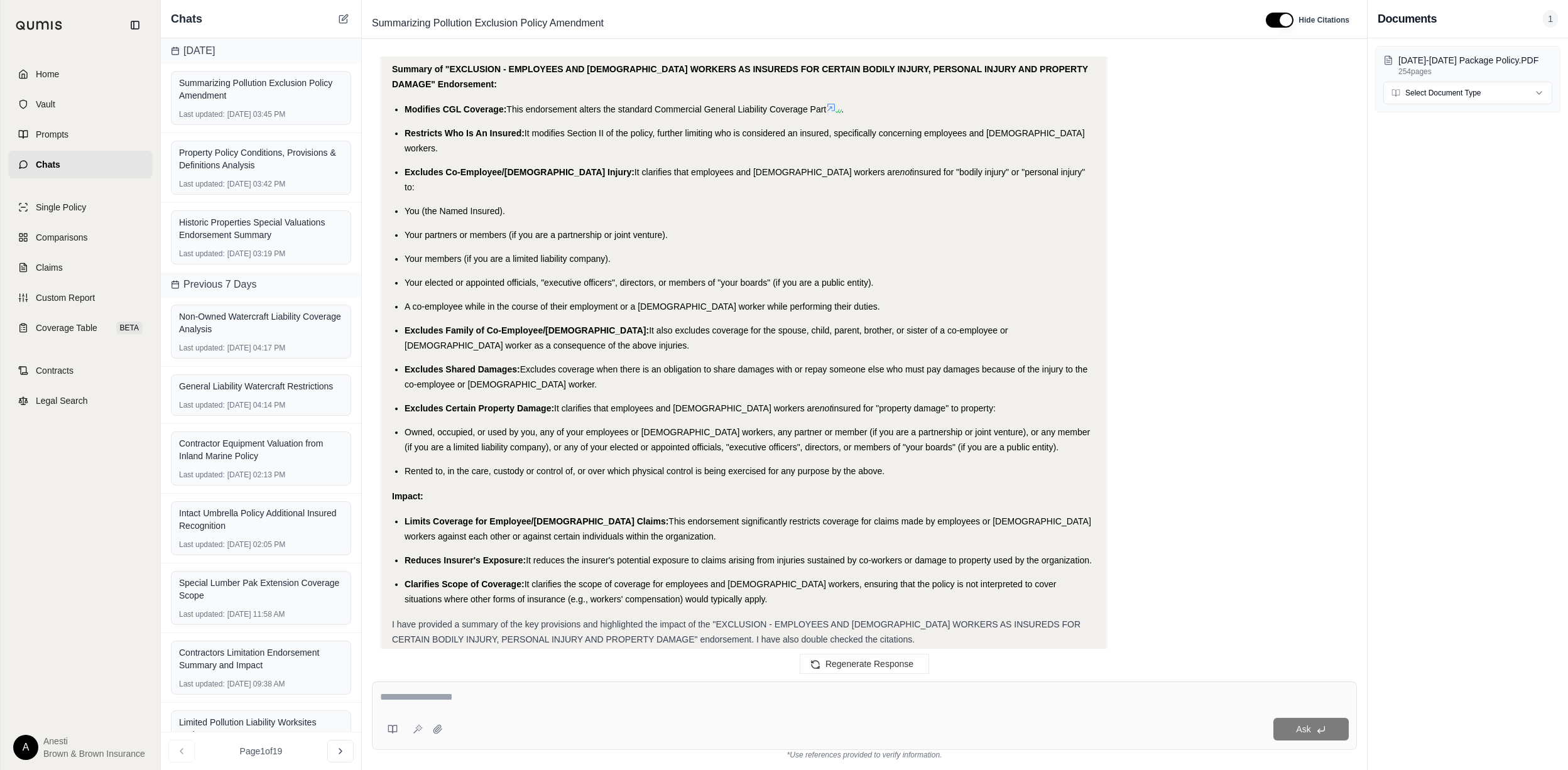
click at [536, 685] on div "Ask" at bounding box center [864, 715] width 985 height 68
type textarea "**********"
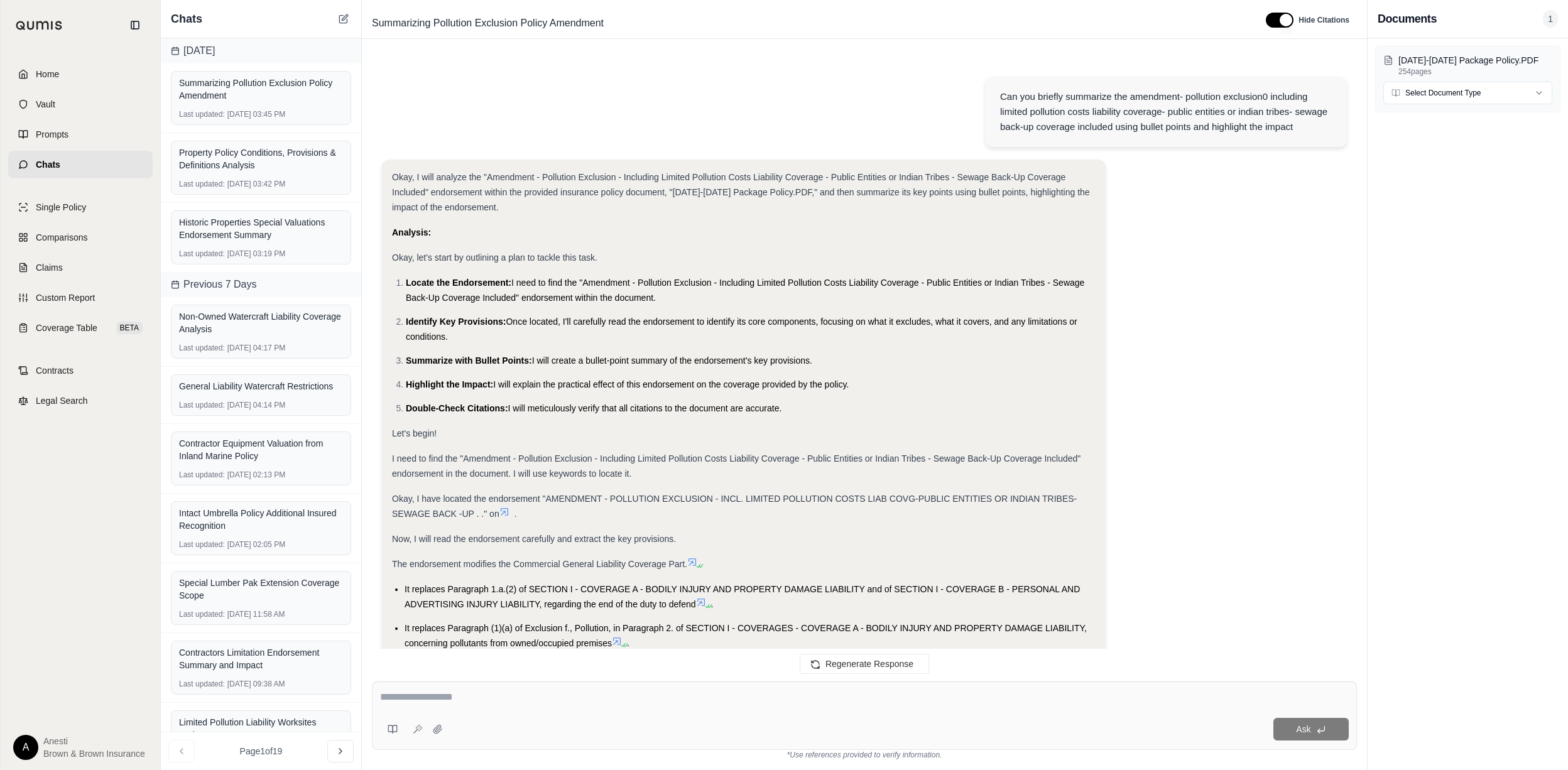
scroll to position [3106, 0]
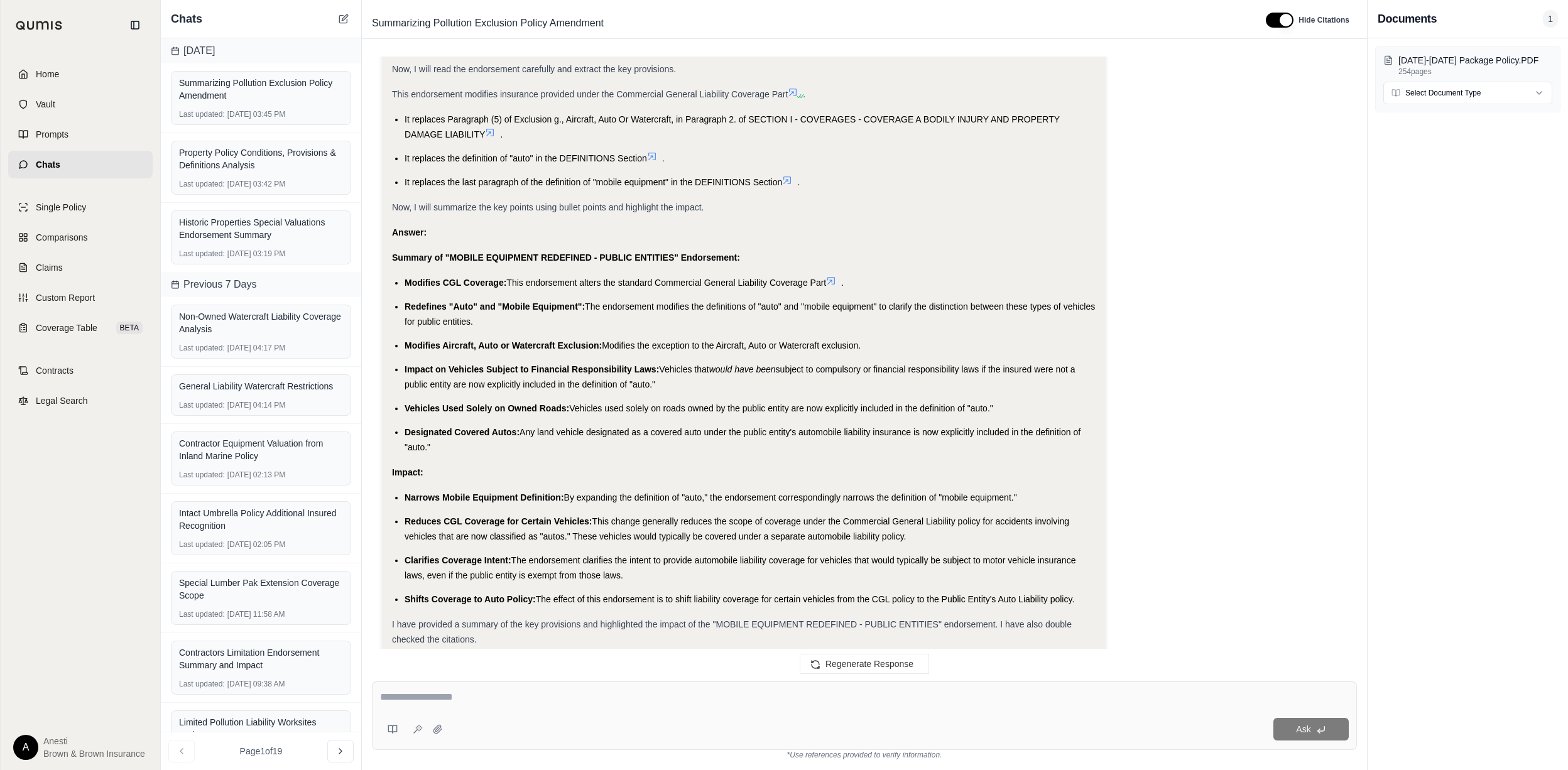
drag, startPoint x: 401, startPoint y: 281, endPoint x: 586, endPoint y: 404, distance: 222.2
drag, startPoint x: 406, startPoint y: 245, endPoint x: 1081, endPoint y: 531, distance: 733.1
click at [1081, 531] on div "Okay, I will analyze the "MOBILE EQUIPMENT REDEFINED - PUBLIC ENTITIES" endorse…" at bounding box center [744, 204] width 704 height 886
copy div "Redefines "Auto" and "Mobile Equipment": The endorsement modifies the definitio…"
click at [436, 702] on textarea at bounding box center [864, 697] width 968 height 15
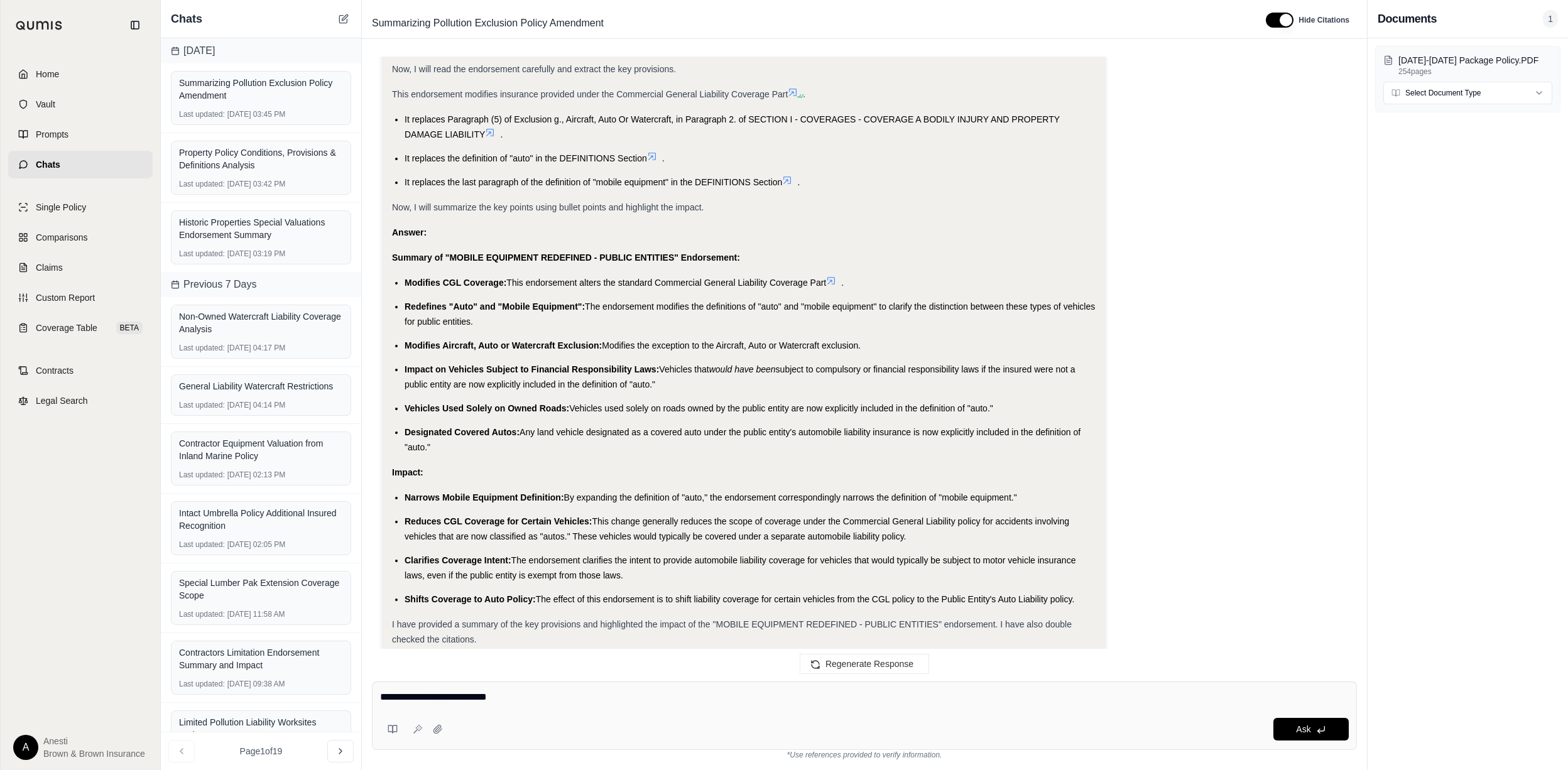
click at [566, 704] on textarea "**********" at bounding box center [864, 697] width 968 height 15
type textarea "**********"
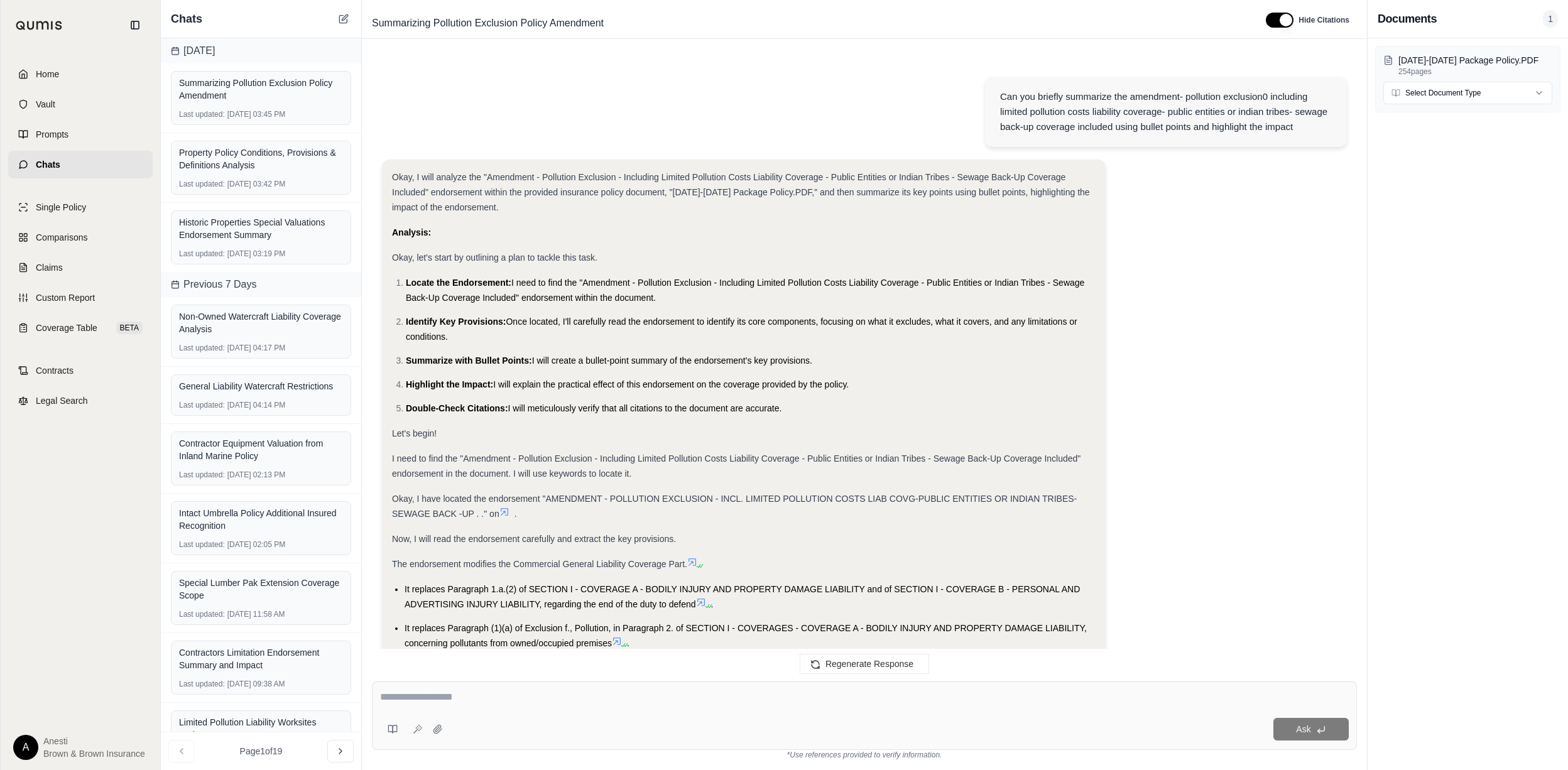
scroll to position [3996, 0]
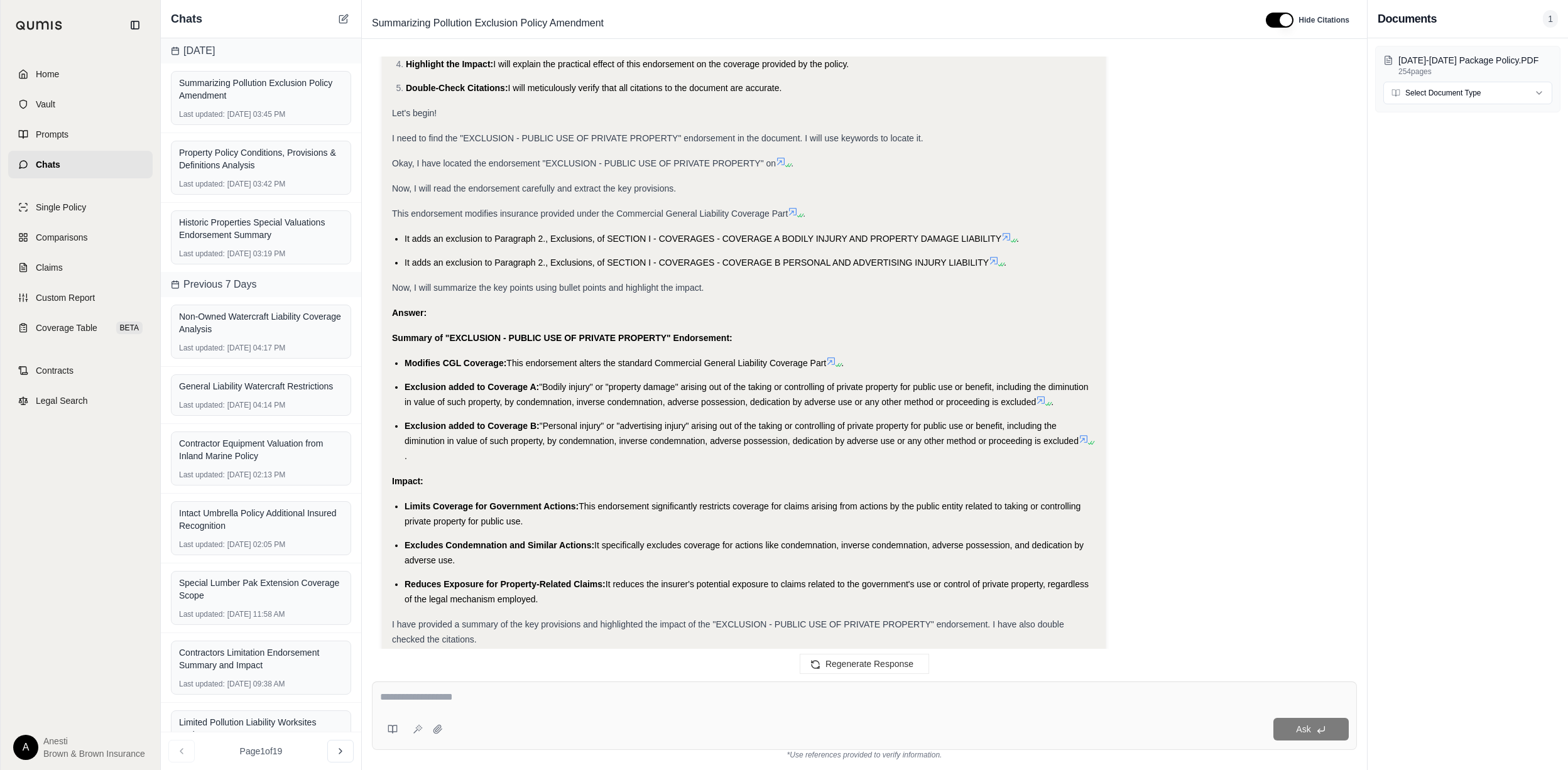
drag, startPoint x: 404, startPoint y: 322, endPoint x: 558, endPoint y: 532, distance: 260.4
click at [558, 532] on div "Okay, I will analyze the "EXCLUSION - PUBLIC USE OF PRIVATE PROPERTY" endorseme…" at bounding box center [744, 271] width 704 height 752
copy div "Exclusion added to Coverage A: "Bodily injury" or "property damage" arising out…"
click at [474, 701] on textarea at bounding box center [864, 697] width 968 height 15
type textarea "**********"
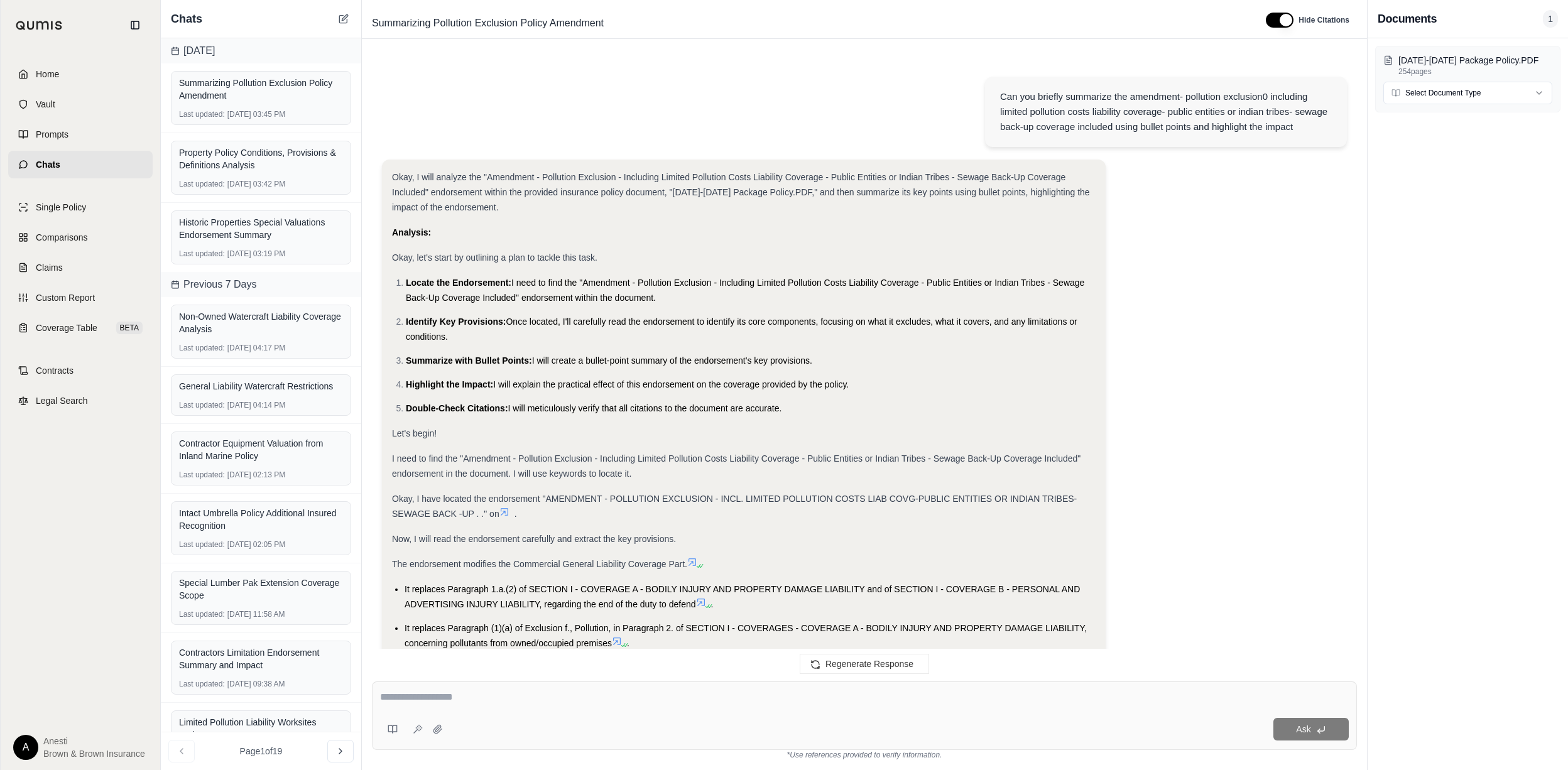
scroll to position [5058, 0]
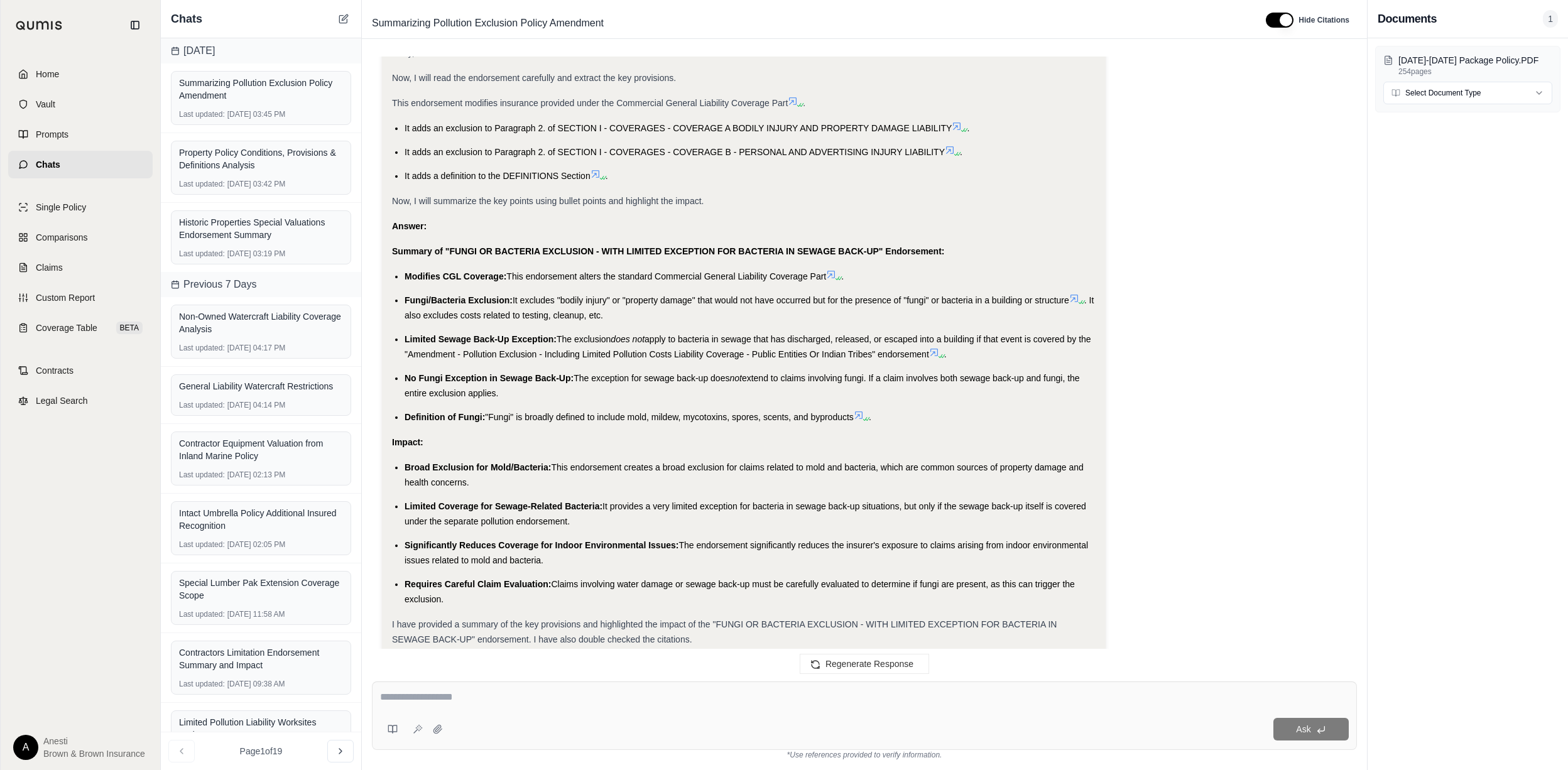
drag, startPoint x: 406, startPoint y: 275, endPoint x: 431, endPoint y: 347, distance: 76.2
drag, startPoint x: 404, startPoint y: 235, endPoint x: 508, endPoint y: 533, distance: 315.6
click at [508, 533] on div "Okay, I will analyze the "FUNGI OR BACTERIA EXCLUSION - WITH LIMITED EXCEPTION …" at bounding box center [744, 192] width 704 height 908
copy div "Fungi/Bacteria Exclusion: It excludes "bodily injury" or "property damage" that…"
click at [481, 689] on div "Ask" at bounding box center [864, 715] width 985 height 68
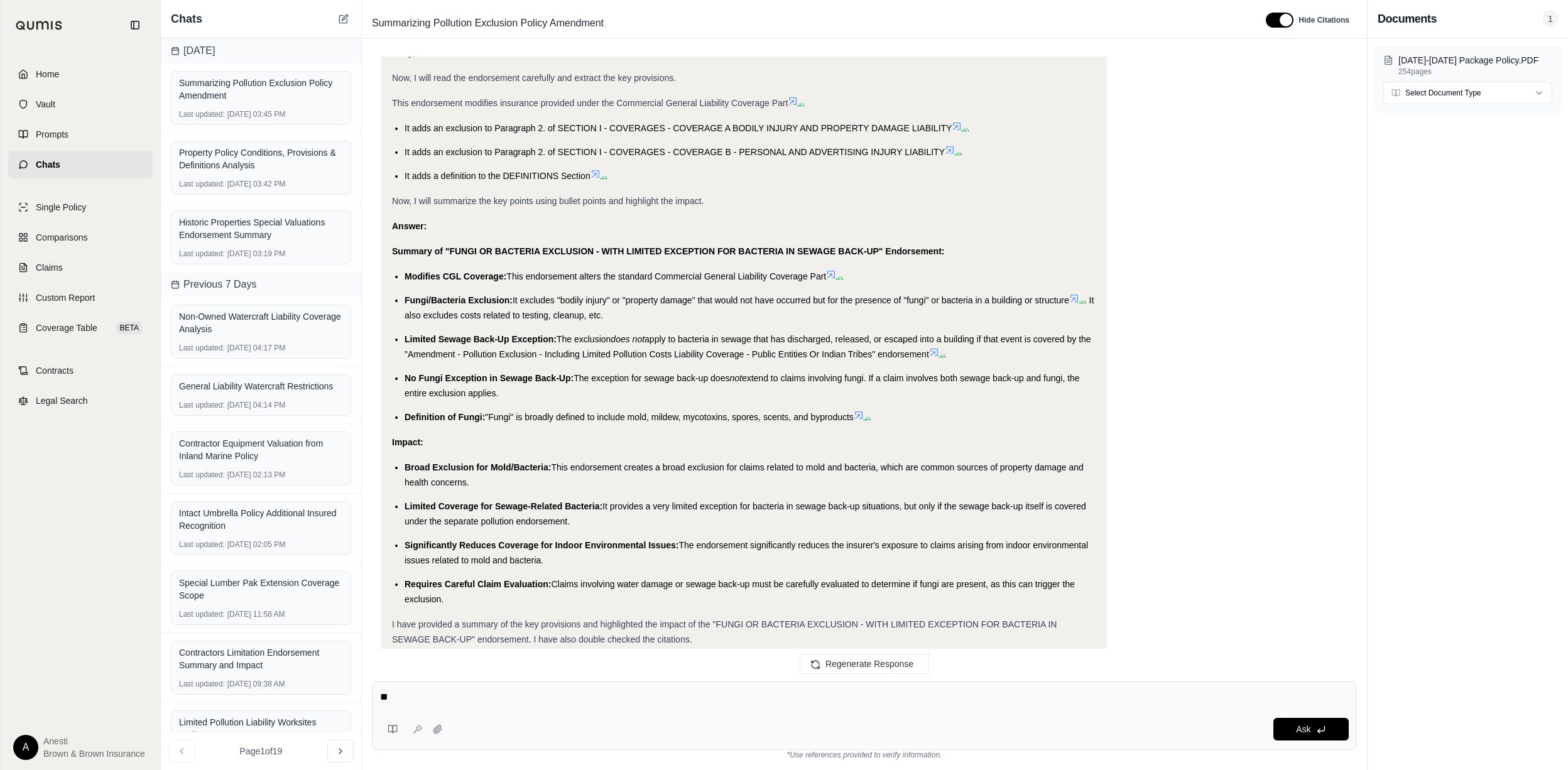
type textarea "*"
click at [505, 683] on div "***** Ask" at bounding box center [864, 715] width 985 height 68
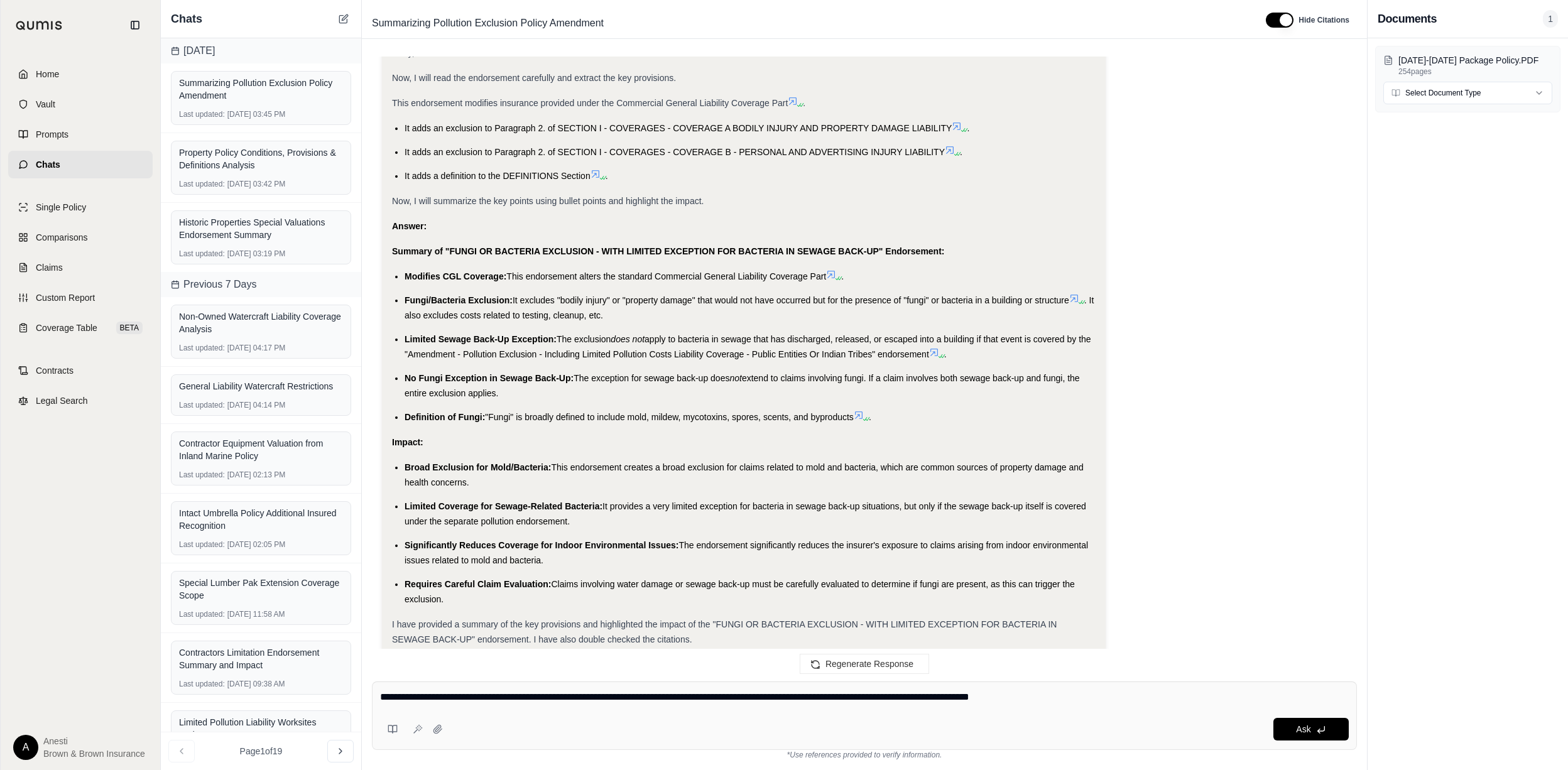
type textarea "**********"
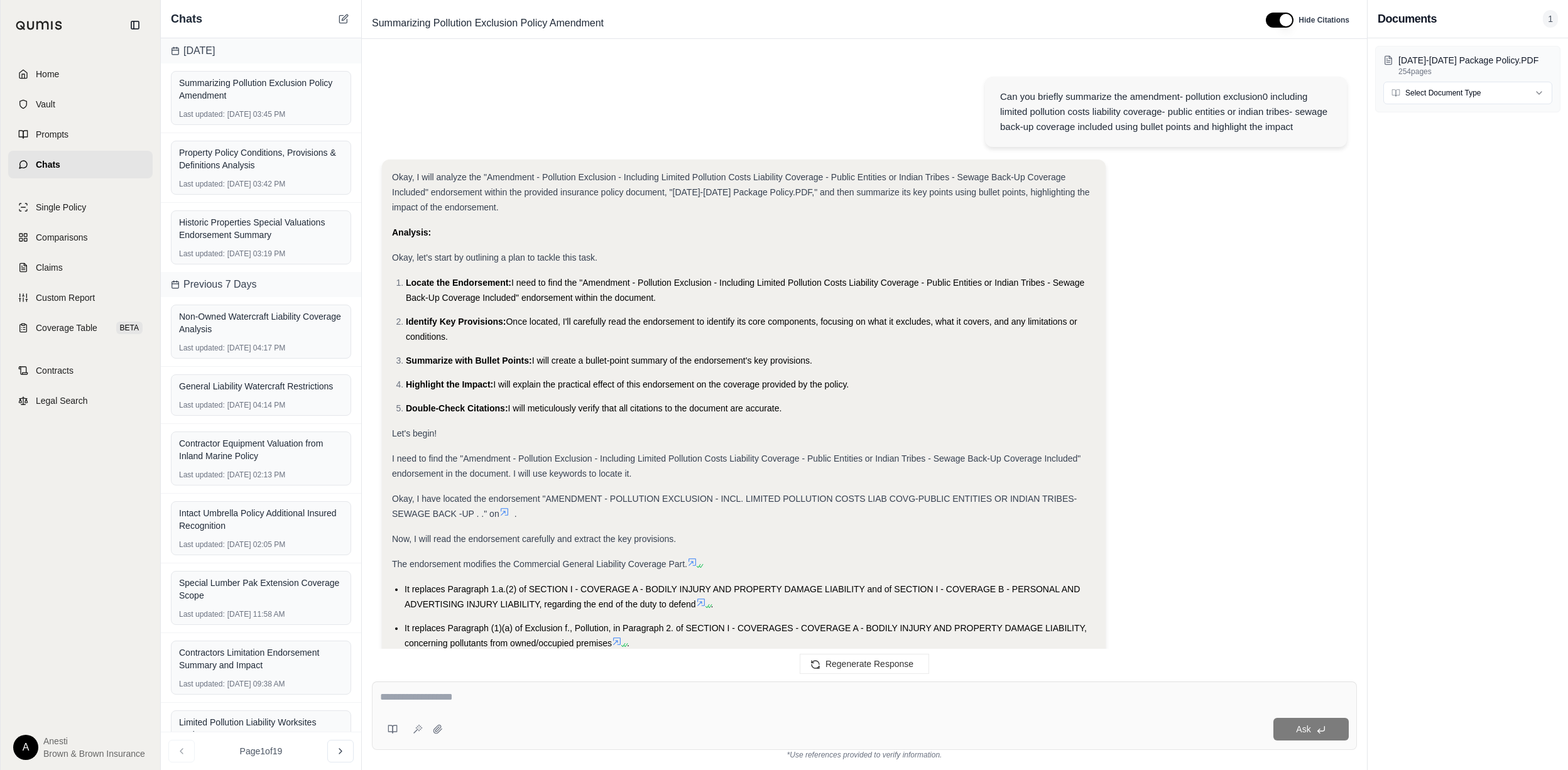
scroll to position [6839, 0]
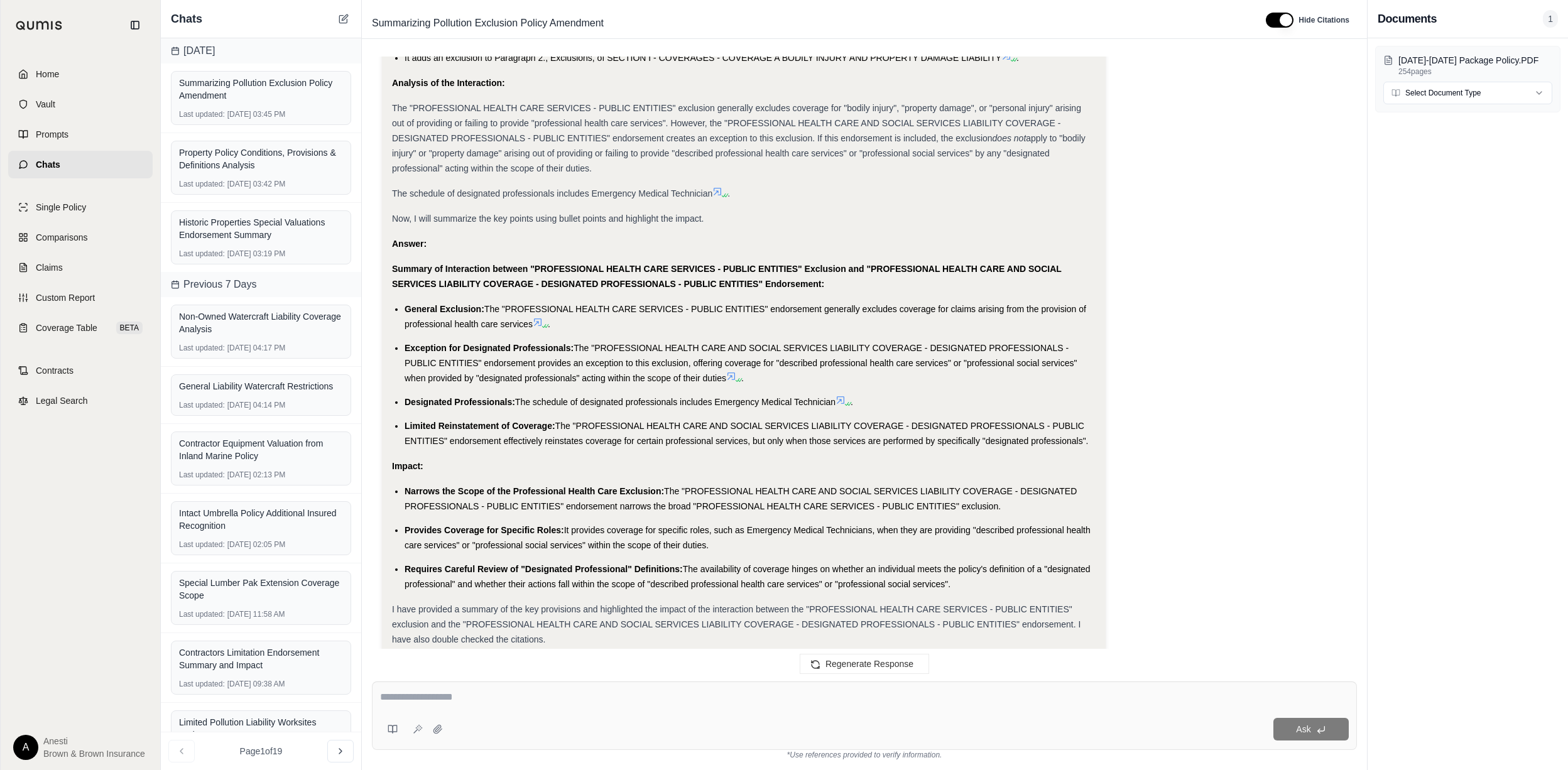
drag, startPoint x: 402, startPoint y: 284, endPoint x: 967, endPoint y: 521, distance: 612.7
copy div "Exception for Designated Professionals: The "PROFESSIONAL HEALTH CARE AND SOCIA…"
click at [667, 397] on span "The schedule of designated professionals includes Emergency Medical Technician" at bounding box center [676, 402] width 320 height 10
click at [736, 371] on icon at bounding box center [730, 376] width 10 height 10
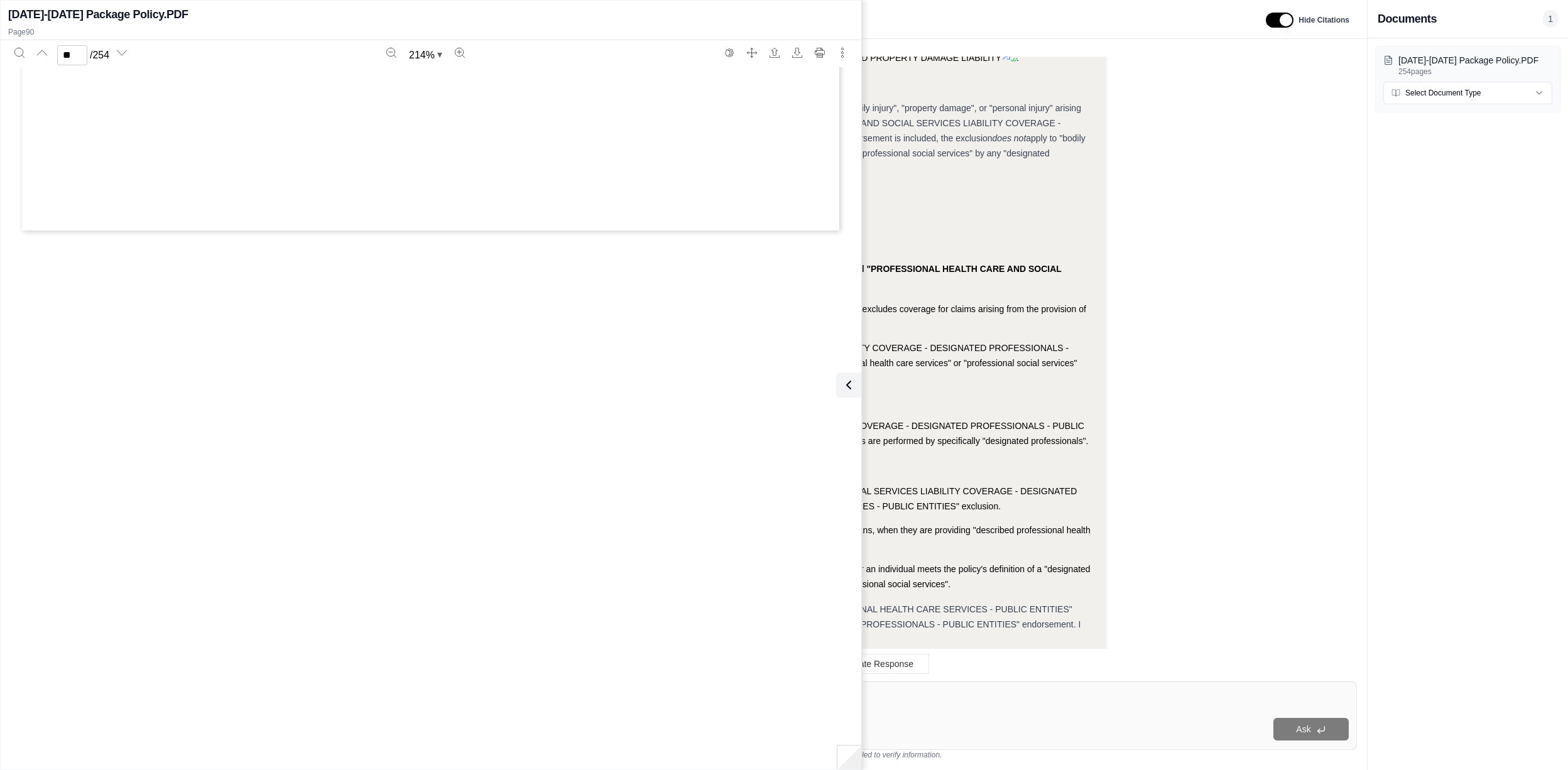
type input "**"
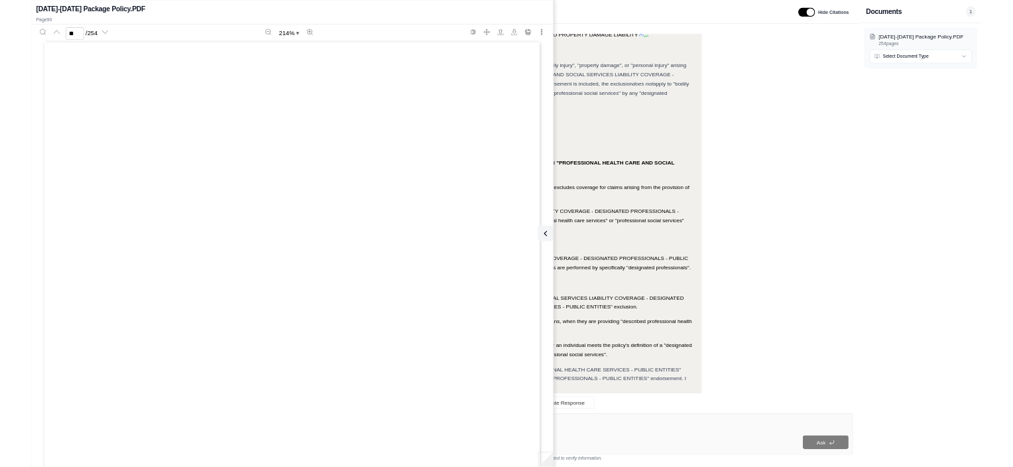
scroll to position [99956, 0]
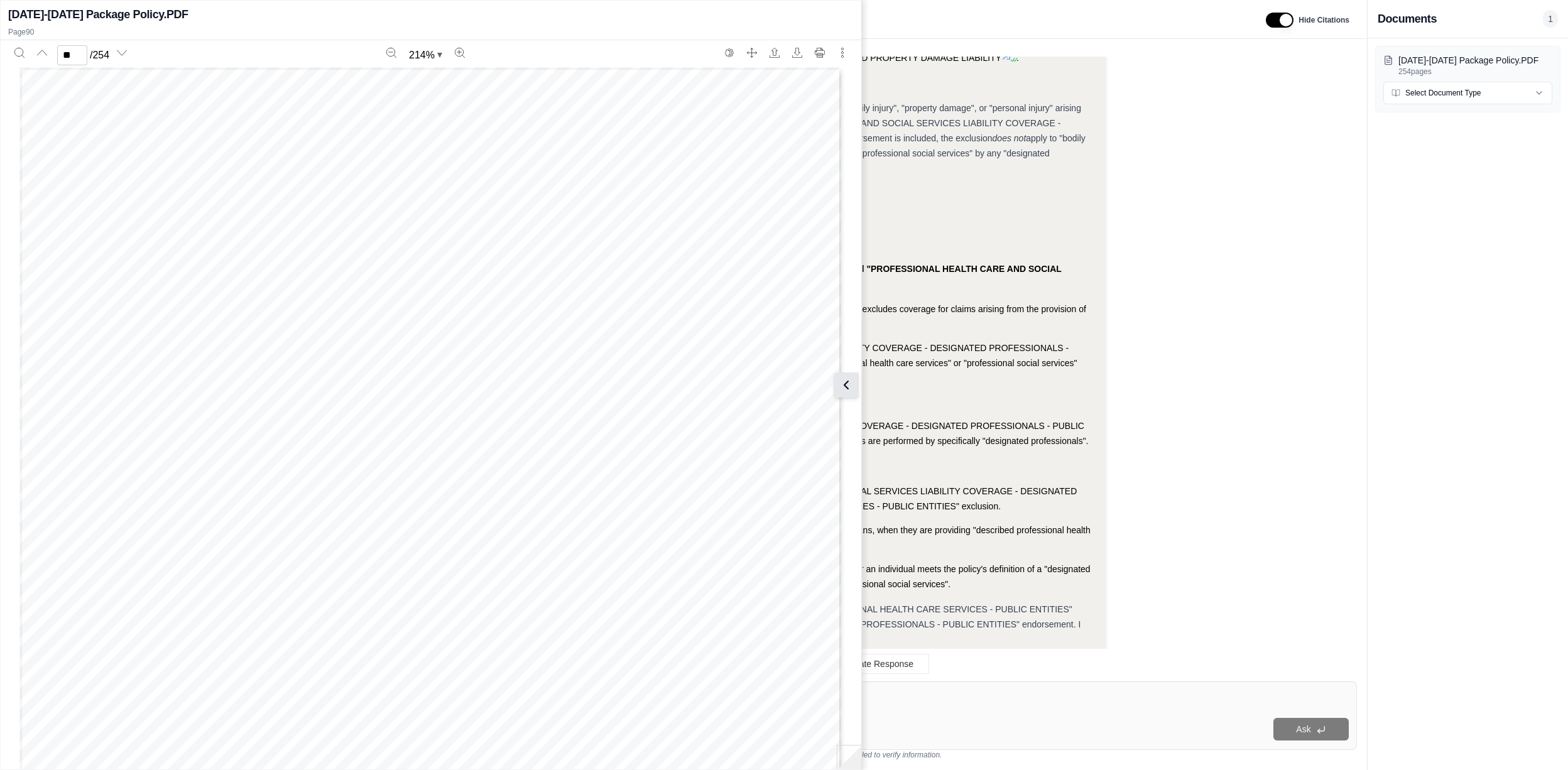
click at [848, 383] on icon at bounding box center [846, 385] width 15 height 15
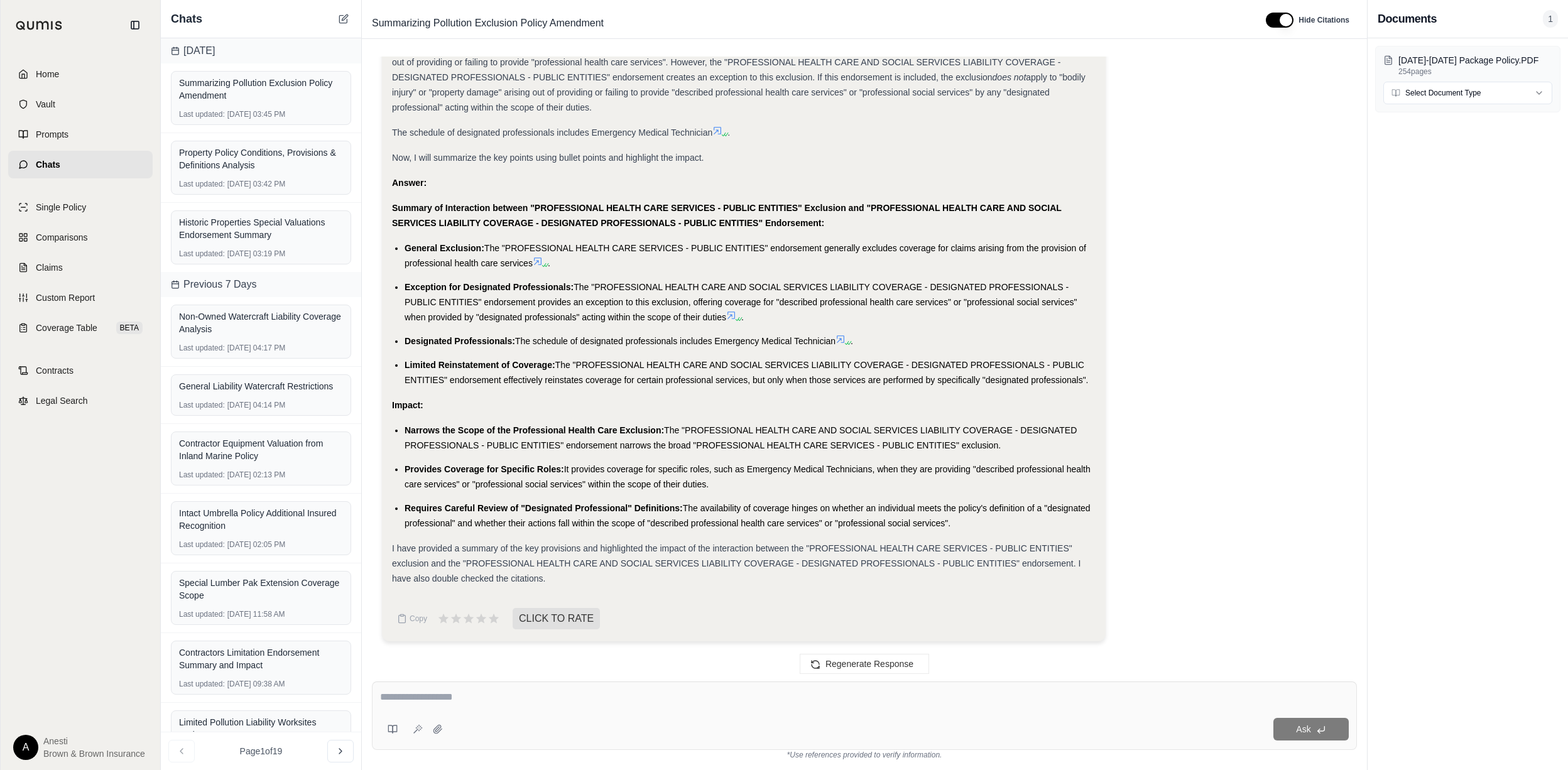
scroll to position [6839, 0]
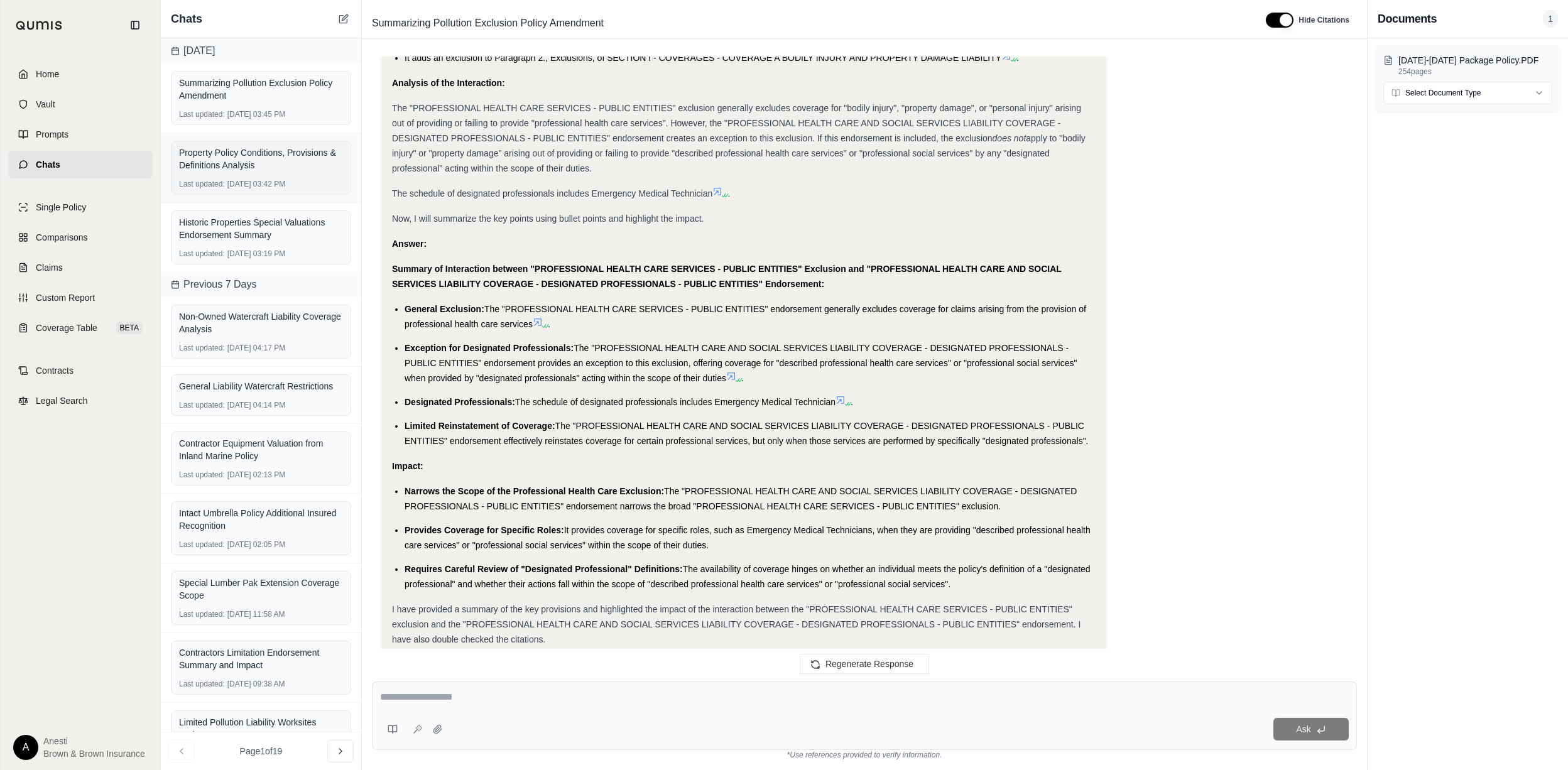
click at [240, 163] on div "Property Policy Conditions, Provisions & Definitions Analysis" at bounding box center [261, 158] width 164 height 26
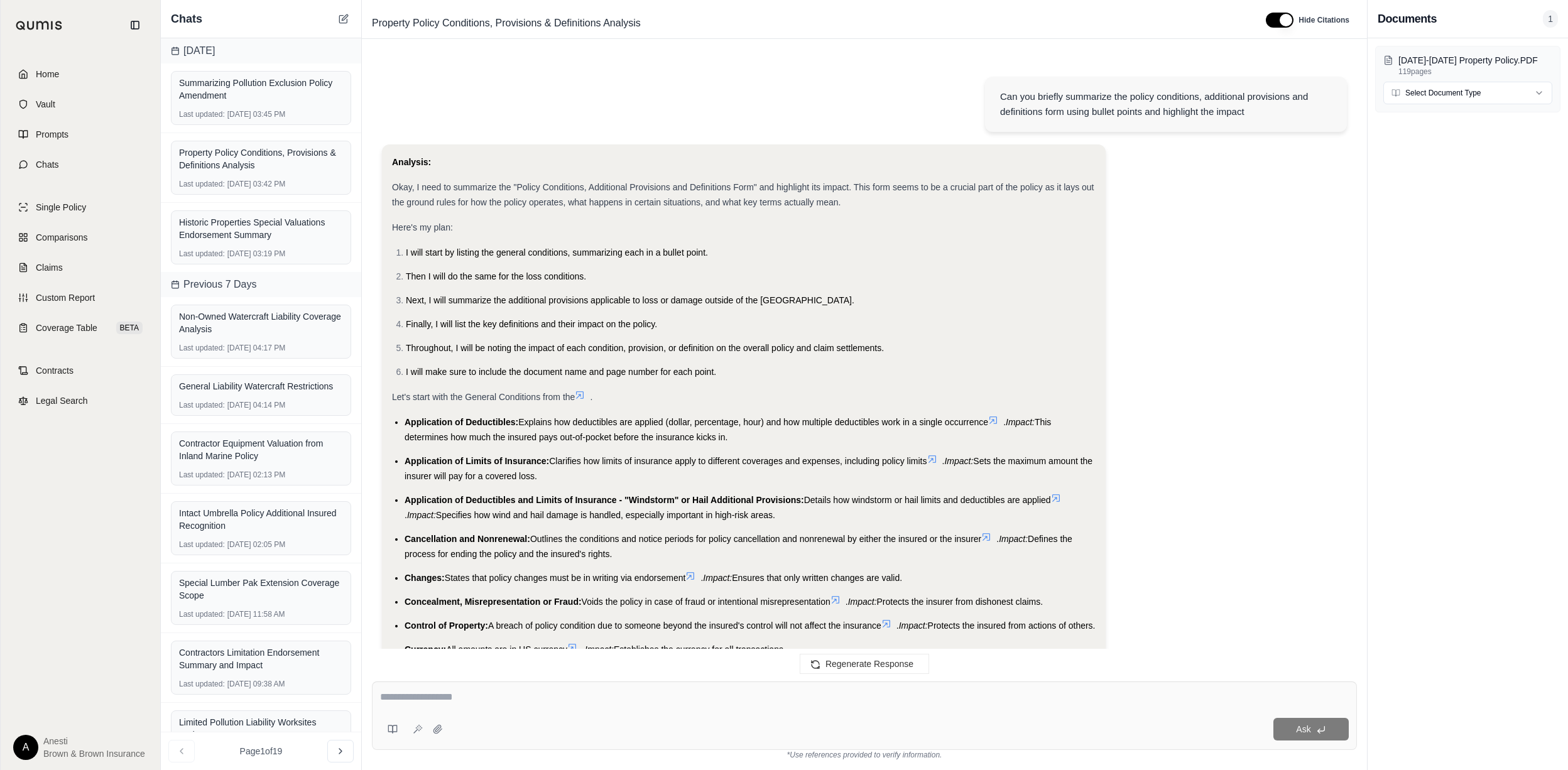
scroll to position [3880, 0]
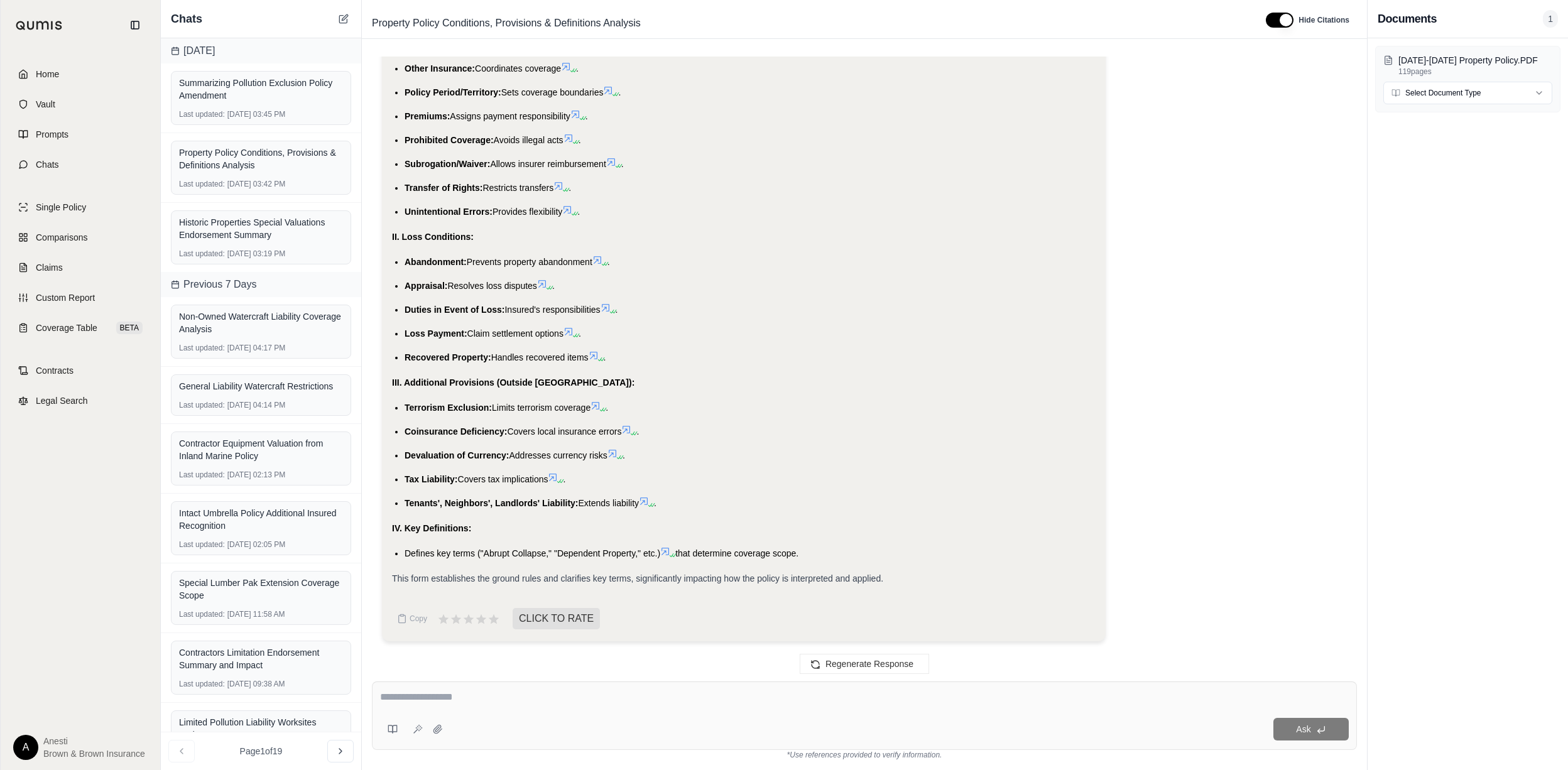
click at [386, 701] on textarea at bounding box center [864, 697] width 968 height 15
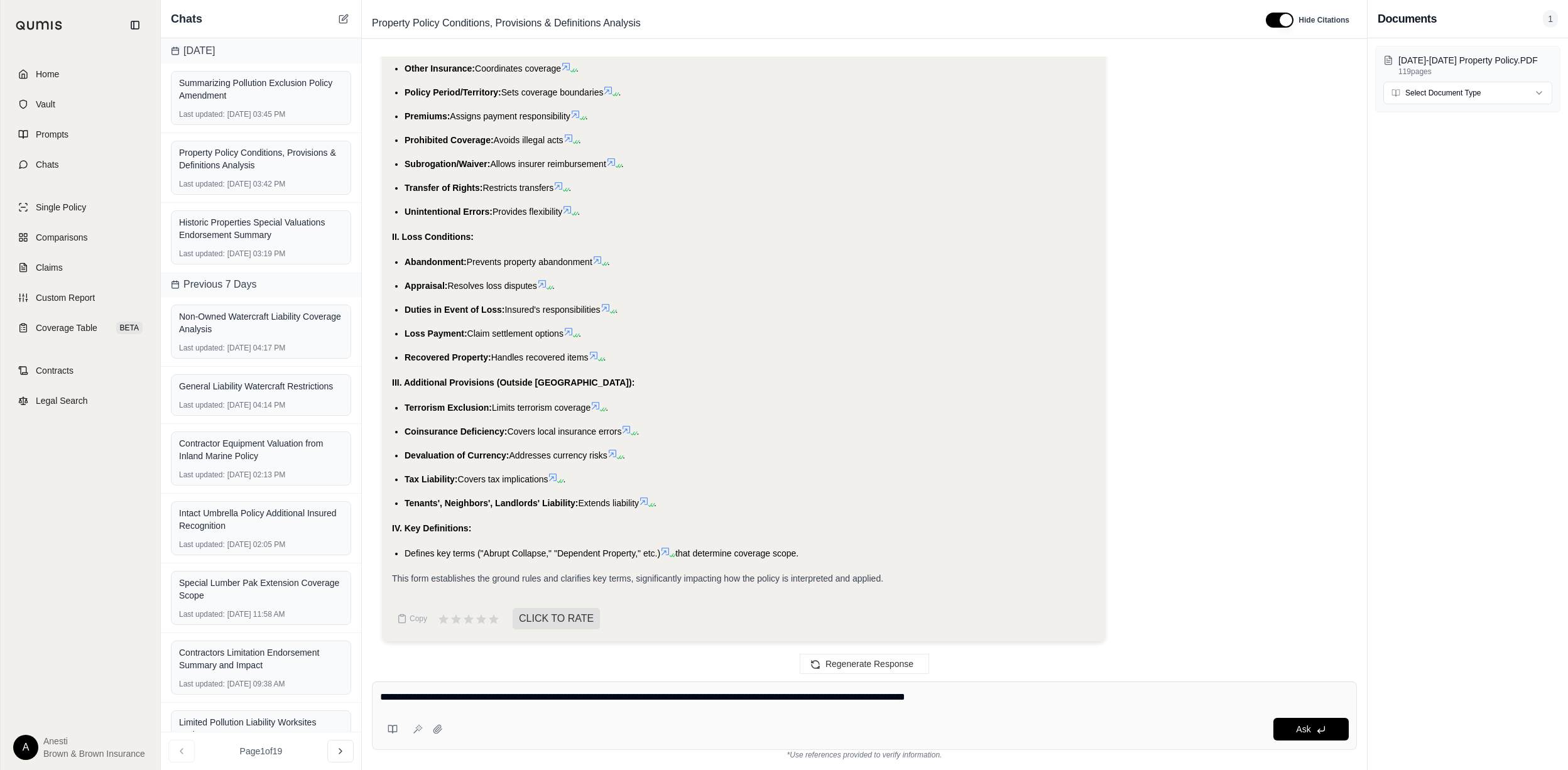
type textarea "**********"
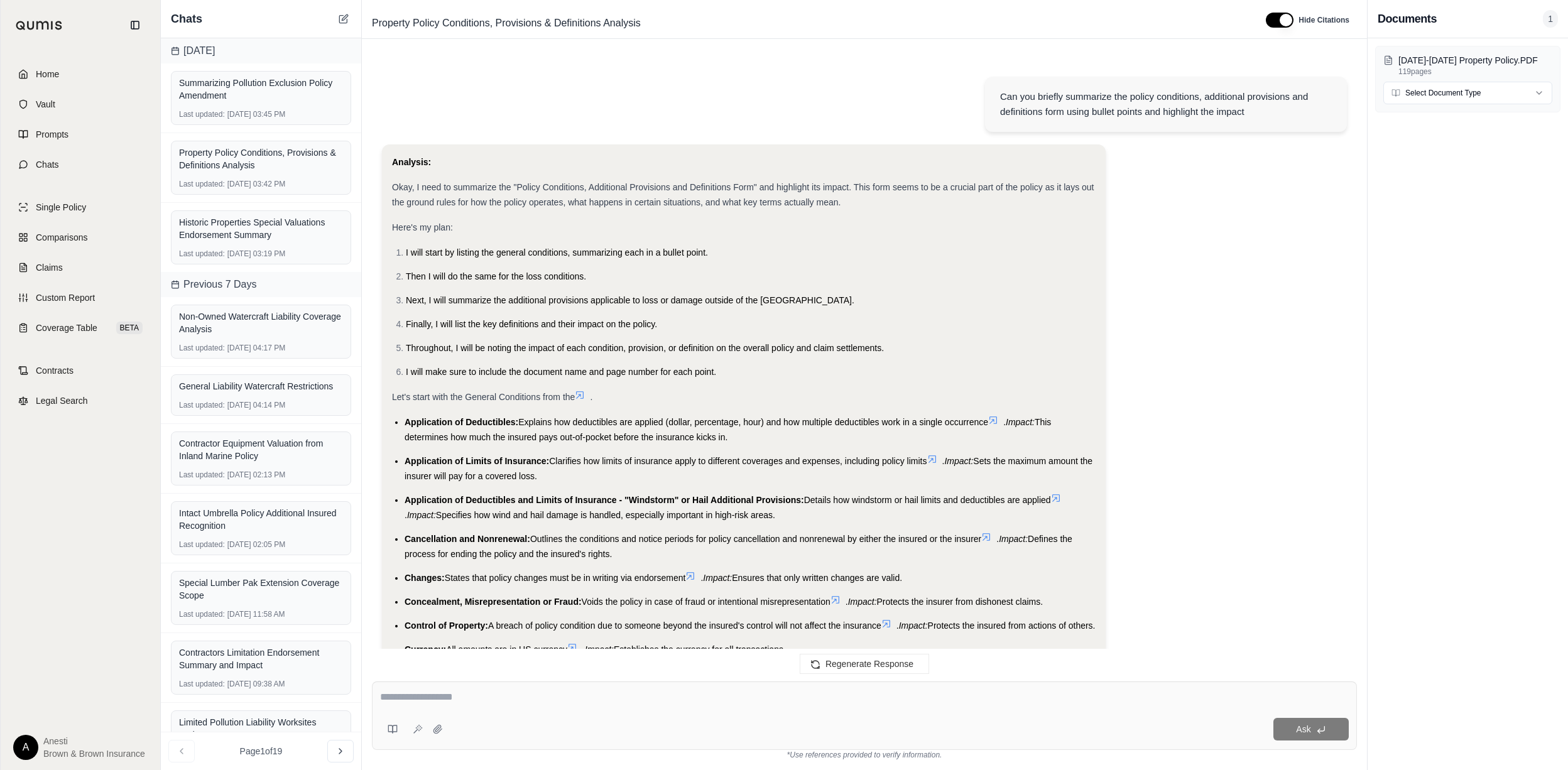
scroll to position [4767, 0]
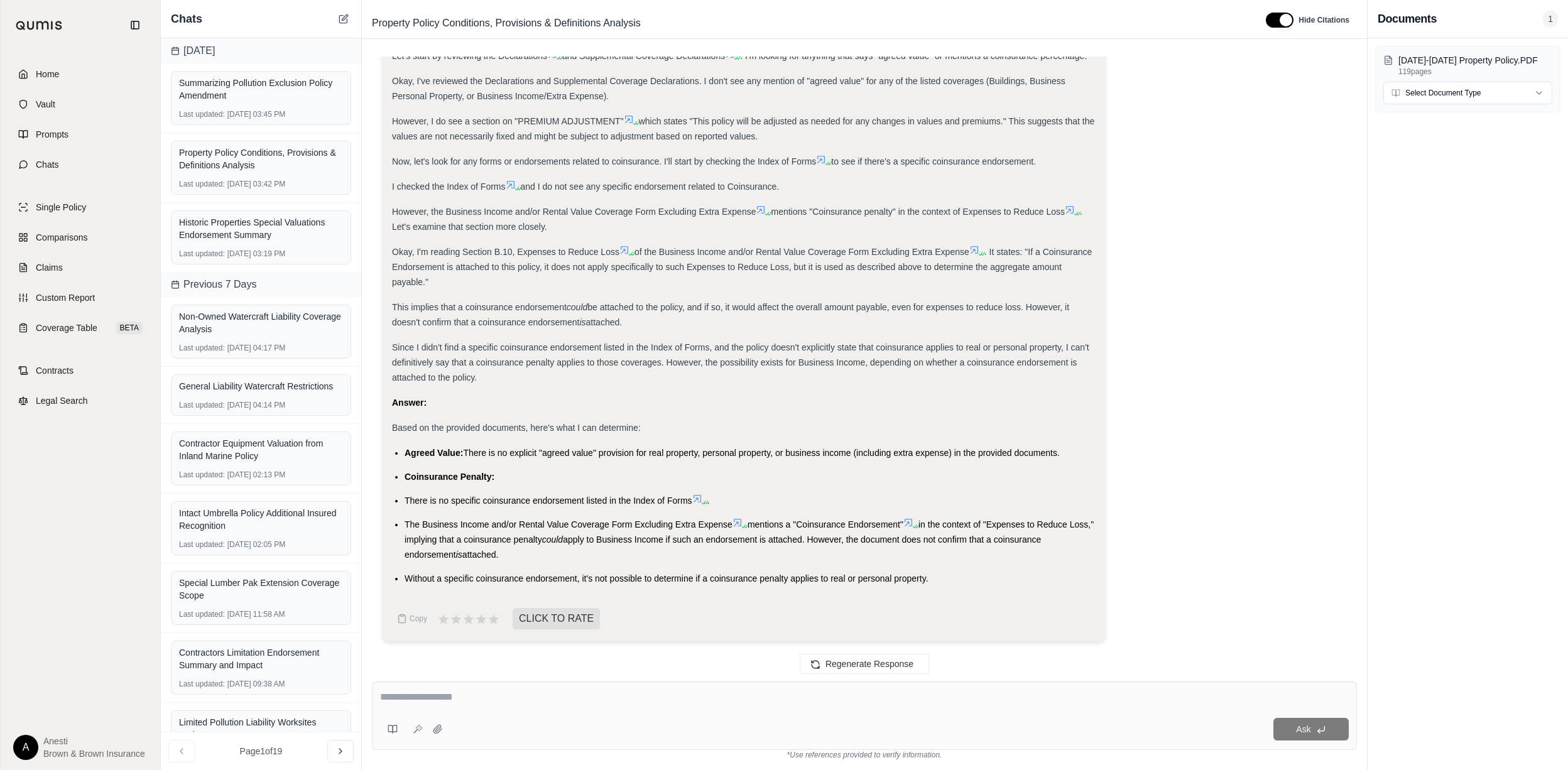
click at [441, 428] on span "Based on the provided documents, here's what I can determine:" at bounding box center [516, 427] width 249 height 10
click at [398, 429] on span "Based on the provided documents, here's what I can determine:" at bounding box center [516, 427] width 249 height 10
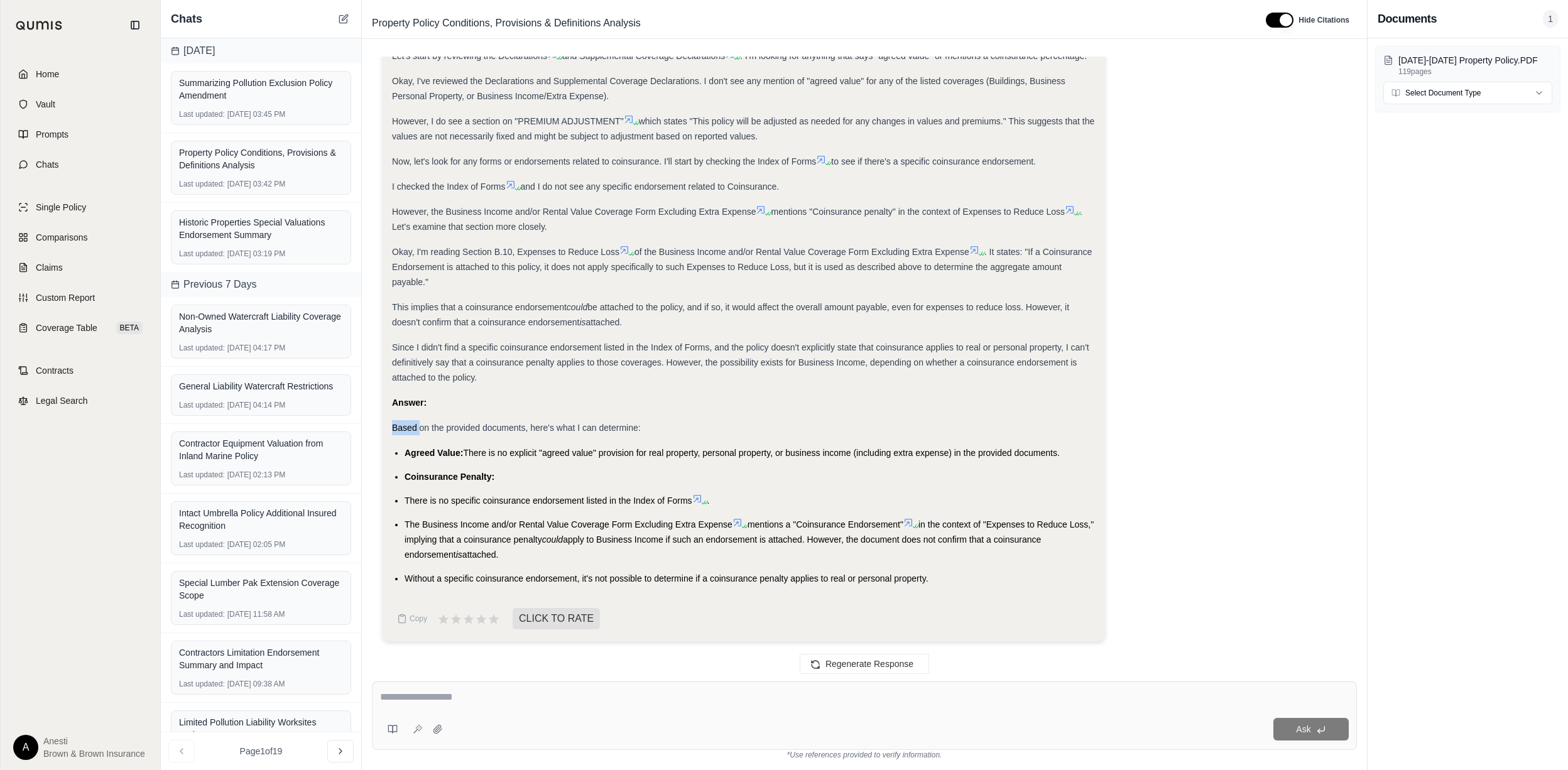
click at [398, 429] on span "Based on the provided documents, here's what I can determine:" at bounding box center [516, 427] width 249 height 10
click at [395, 429] on span "Based on the provided documents, here's what I can determine:" at bounding box center [516, 427] width 249 height 10
click at [392, 429] on span "Based on the provided documents, here's what I can determine:" at bounding box center [516, 427] width 249 height 10
